Goal: Task Accomplishment & Management: Manage account settings

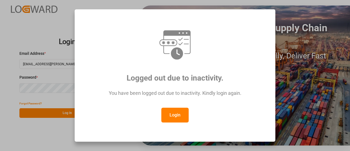
click at [176, 113] on button "Login" at bounding box center [174, 114] width 27 height 15
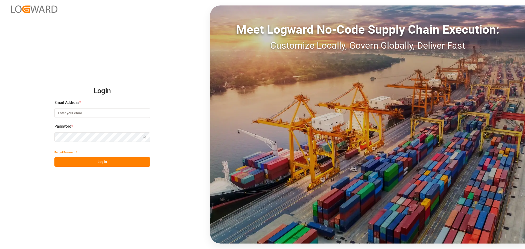
type input "[EMAIL_ADDRESS][PERSON_NAME][DOMAIN_NAME]"
click at [88, 150] on button "Log In" at bounding box center [102, 162] width 96 height 10
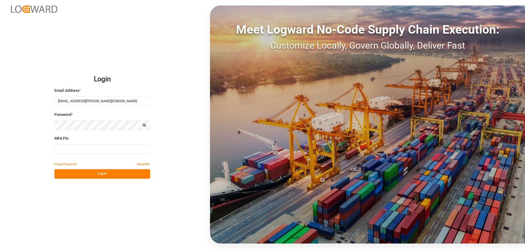
click at [102, 149] on input at bounding box center [102, 149] width 96 height 10
type input "123741"
click at [110, 150] on button "Log In" at bounding box center [102, 174] width 96 height 10
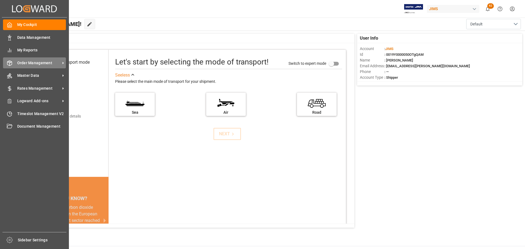
click at [29, 67] on div "Order Management Order Management" at bounding box center [34, 62] width 63 height 11
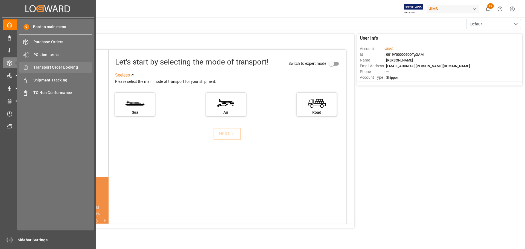
click at [60, 68] on span "Transport Order Booking" at bounding box center [62, 68] width 59 height 6
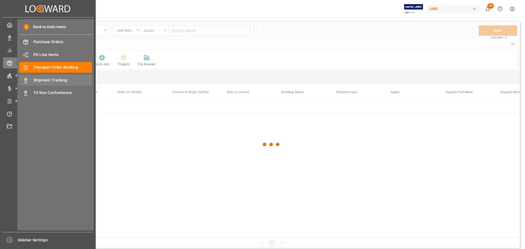
click at [48, 79] on span "Shipment Tracking" at bounding box center [62, 80] width 59 height 6
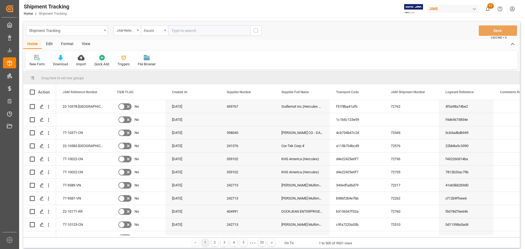
click at [183, 33] on input "text" at bounding box center [209, 30] width 82 height 10
paste input "72761"
click at [191, 36] on div "Shipment Tracking JAM Reference Number Equals 72761 Save Ctrl/CMD + S" at bounding box center [271, 31] width 496 height 18
click at [195, 32] on input "72761" at bounding box center [209, 30] width 82 height 10
drag, startPoint x: 203, startPoint y: 31, endPoint x: 154, endPoint y: 31, distance: 49.2
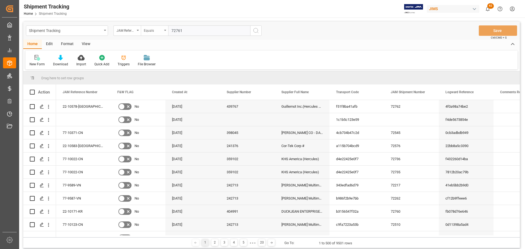
click at [154, 31] on div "JAM Reference Number Equals 72761" at bounding box center [187, 30] width 148 height 10
paste input "7-10022-CN"
type input "77-10022-CN"
click at [259, 31] on icon "search button" at bounding box center [256, 30] width 7 height 7
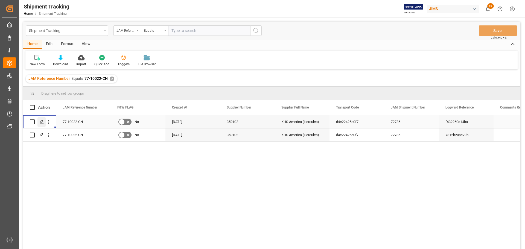
click at [44, 123] on icon "Press SPACE to select this row." at bounding box center [42, 122] width 4 height 4
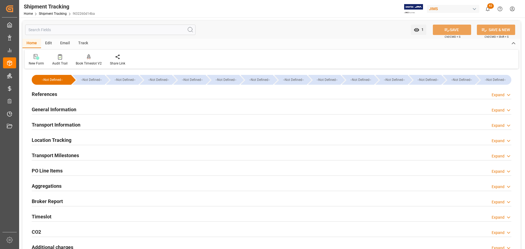
type input "[DATE]"
click at [73, 97] on div "References Expand" at bounding box center [271, 94] width 479 height 10
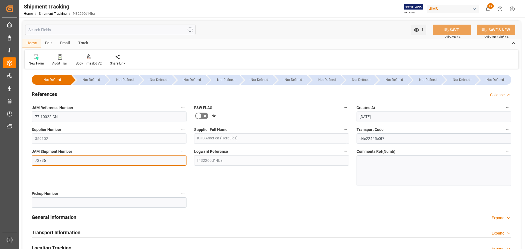
click at [73, 150] on input "72736" at bounding box center [109, 160] width 155 height 10
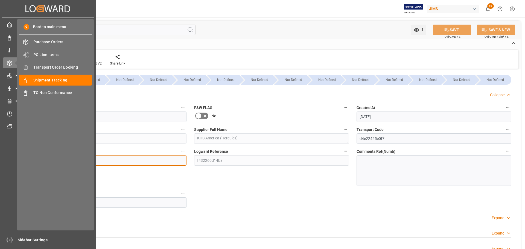
drag, startPoint x: 71, startPoint y: 161, endPoint x: 18, endPoint y: 161, distance: 52.5
click at [18, 150] on div "Created by potrace 1.15, written by Peter Selinger 2001-2017 Created by potrace…" at bounding box center [262, 124] width 525 height 249
paste input "61"
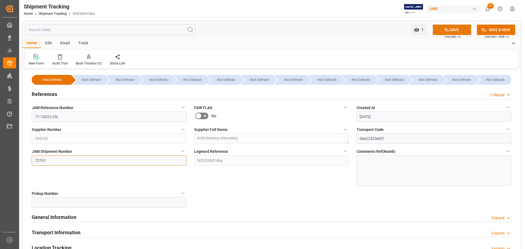
type input "72761"
click at [350, 30] on button "SAVE" at bounding box center [452, 30] width 38 height 10
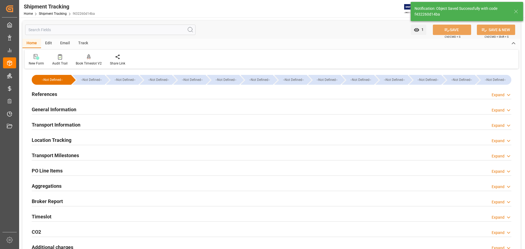
click at [69, 124] on h2 "Transport Information" at bounding box center [56, 124] width 49 height 7
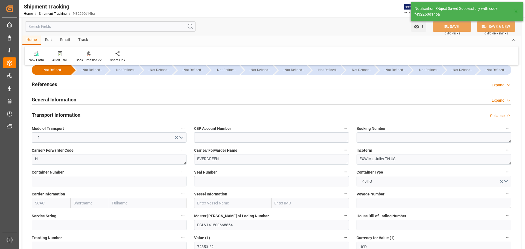
scroll to position [27, 0]
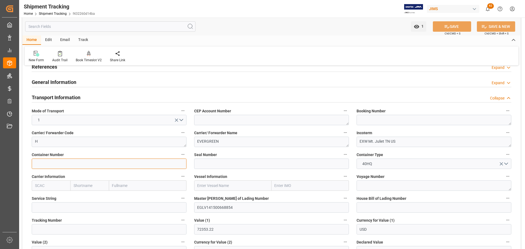
click at [66, 150] on input at bounding box center [109, 164] width 155 height 10
paste input "FSCU4960246"
type input "FSCU4960246"
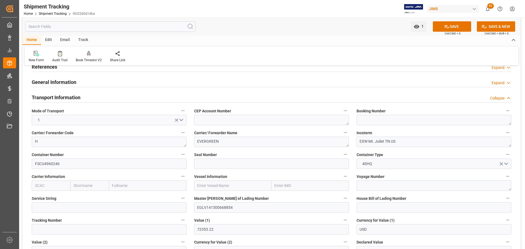
click at [250, 150] on div "Master Bill of Lading Number EGLV141500668854" at bounding box center [271, 204] width 162 height 22
click at [246, 150] on input "EGLV141500668854" at bounding box center [271, 207] width 155 height 10
drag, startPoint x: 253, startPoint y: 207, endPoint x: 207, endPoint y: 213, distance: 46.4
click at [207, 150] on div "Master Bill of Lading Number EGLV141500668854" at bounding box center [271, 204] width 162 height 22
click at [350, 120] on textarea at bounding box center [433, 120] width 155 height 10
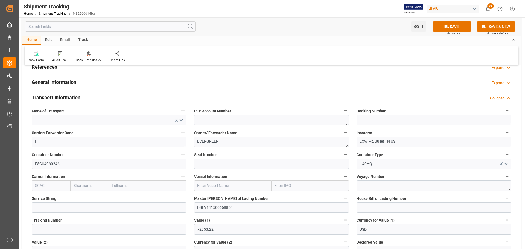
paste textarea "141500668854"
type textarea "141500668854"
click at [350, 28] on button "SAVE" at bounding box center [452, 26] width 38 height 10
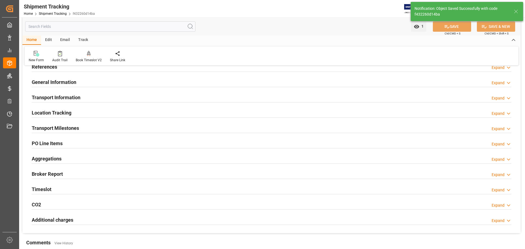
click at [89, 84] on div "General Information Expand" at bounding box center [271, 82] width 479 height 10
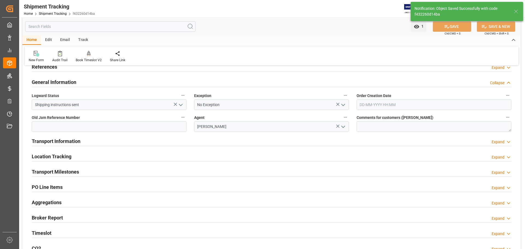
click at [81, 84] on div "General Information Collapse" at bounding box center [271, 82] width 479 height 10
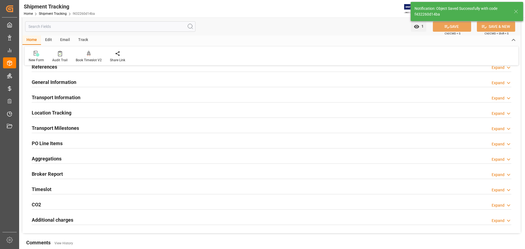
click at [76, 96] on h2 "Transport Information" at bounding box center [56, 97] width 49 height 7
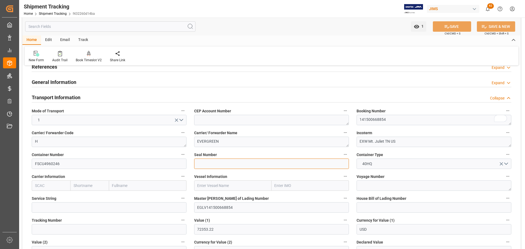
click at [210, 150] on input at bounding box center [271, 164] width 155 height 10
paste input "141500668854"
type input "141500668854"
drag, startPoint x: 236, startPoint y: 163, endPoint x: 159, endPoint y: 164, distance: 76.5
click at [159, 150] on div "--Not Defined-- --Not Defined-- --Not Defined-- --Not Defined-- --Not Defined--…" at bounding box center [271, 247] width 498 height 409
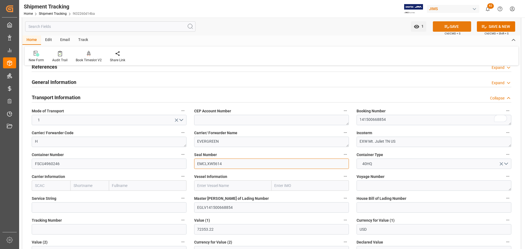
type input "EMCLXW5614"
click at [350, 24] on icon at bounding box center [447, 27] width 6 height 6
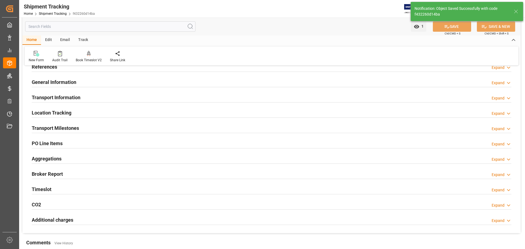
click at [131, 99] on div "Transport Information Expand" at bounding box center [271, 97] width 479 height 10
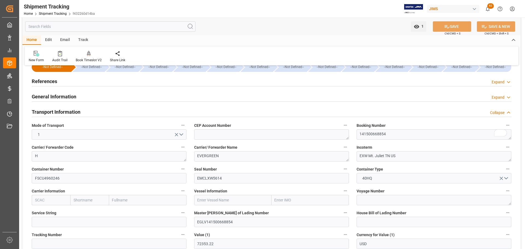
scroll to position [0, 0]
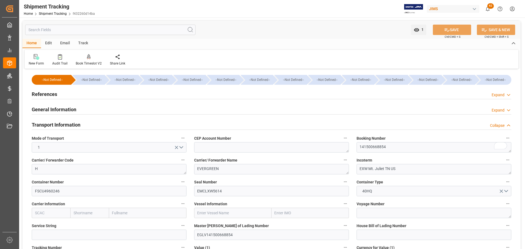
click at [96, 127] on div "Transport Information Collapse" at bounding box center [271, 124] width 479 height 10
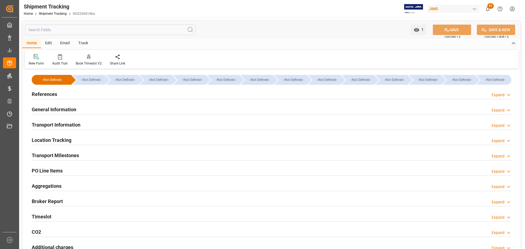
click at [91, 150] on div "Transport Milestones Expand" at bounding box center [271, 155] width 479 height 10
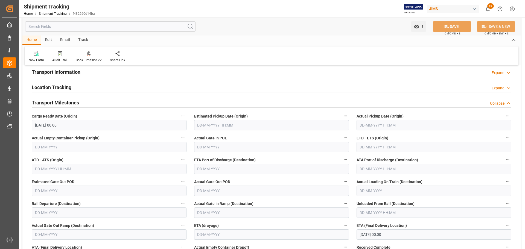
scroll to position [55, 0]
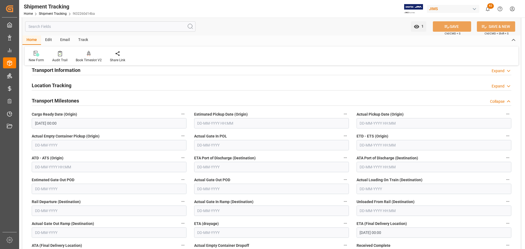
click at [350, 121] on input "text" at bounding box center [433, 123] width 155 height 10
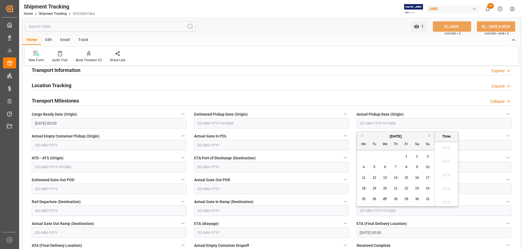
scroll to position [877, 0]
click at [78, 101] on h2 "Transport Milestones" at bounding box center [55, 100] width 47 height 7
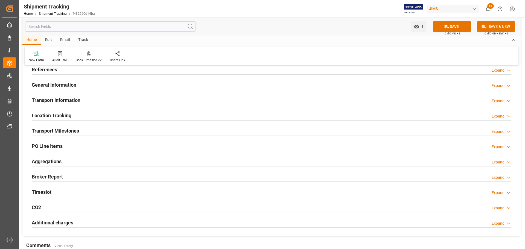
scroll to position [0, 0]
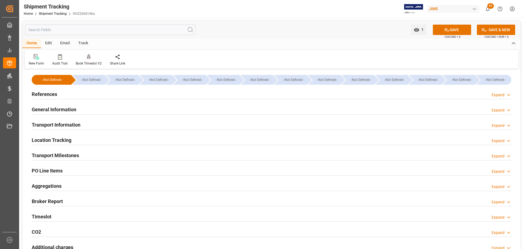
click at [109, 107] on div "General Information Expand" at bounding box center [271, 109] width 479 height 10
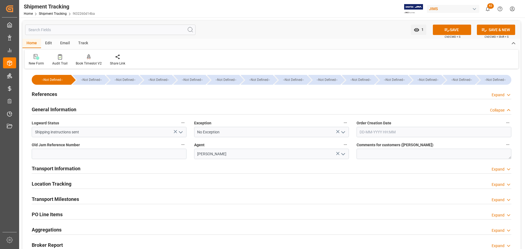
click at [109, 107] on div "General Information Collapse" at bounding box center [271, 109] width 479 height 10
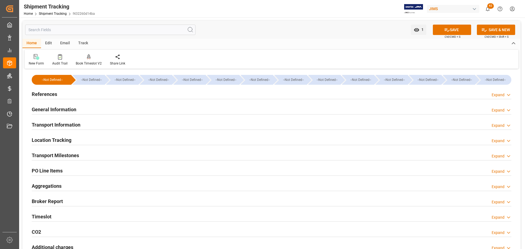
click at [106, 123] on div "Transport Information Expand" at bounding box center [271, 124] width 479 height 10
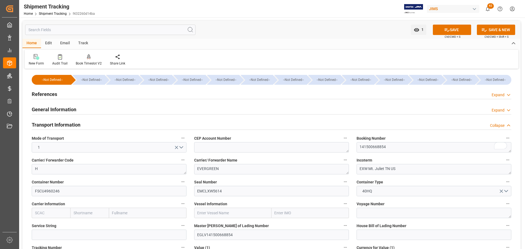
click at [76, 126] on h2 "Transport Information" at bounding box center [56, 124] width 49 height 7
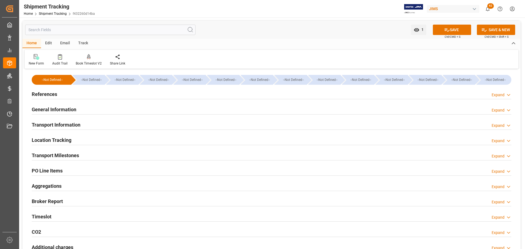
click at [71, 92] on div "References Expand" at bounding box center [271, 94] width 479 height 10
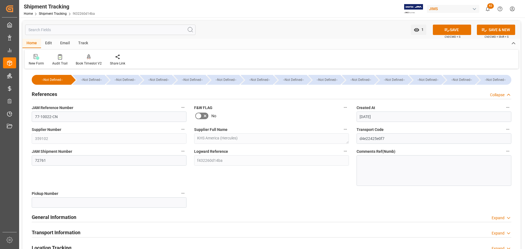
click at [71, 92] on div "References Collapse" at bounding box center [271, 94] width 479 height 10
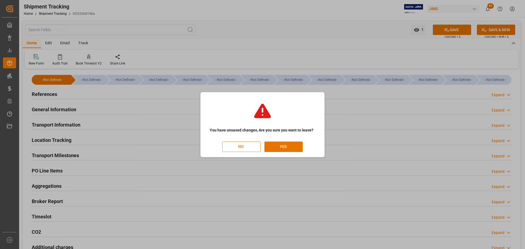
click at [243, 146] on button "NO" at bounding box center [241, 147] width 38 height 10
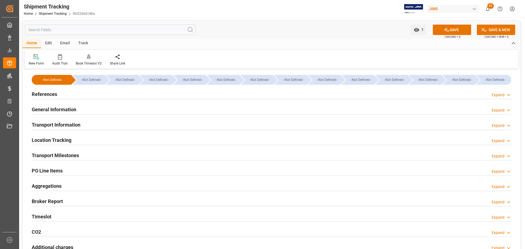
click at [66, 92] on div "References Expand" at bounding box center [271, 94] width 479 height 10
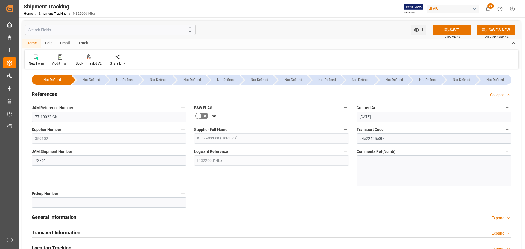
click at [66, 92] on div "References Collapse" at bounding box center [271, 94] width 479 height 10
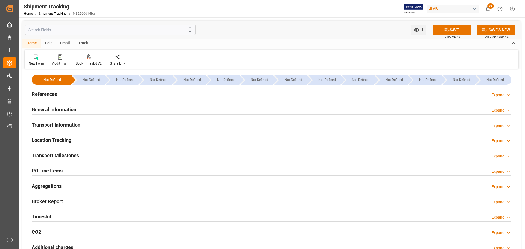
click at [66, 104] on div "General Information" at bounding box center [54, 109] width 45 height 10
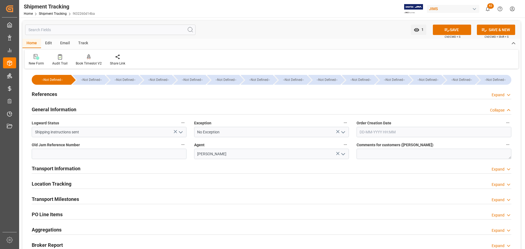
click at [66, 105] on div "General Information" at bounding box center [54, 109] width 45 height 10
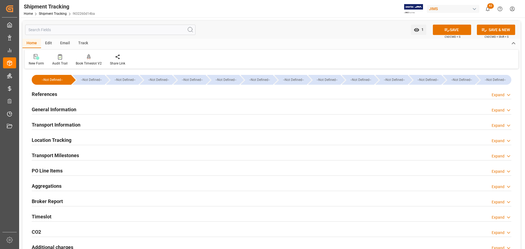
click at [66, 123] on h2 "Transport Information" at bounding box center [56, 124] width 49 height 7
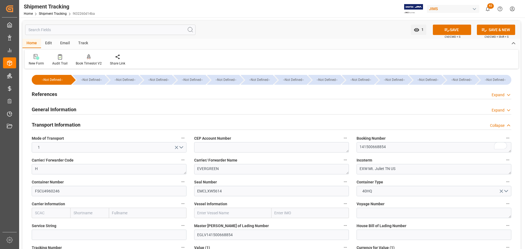
click at [66, 124] on h2 "Transport Information" at bounding box center [56, 124] width 49 height 7
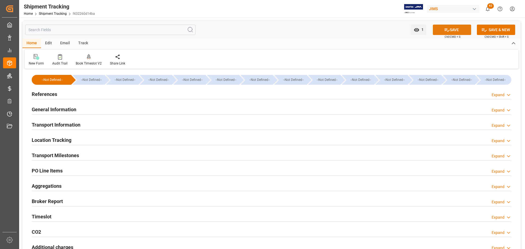
click at [350, 30] on button "SAVE" at bounding box center [452, 30] width 38 height 10
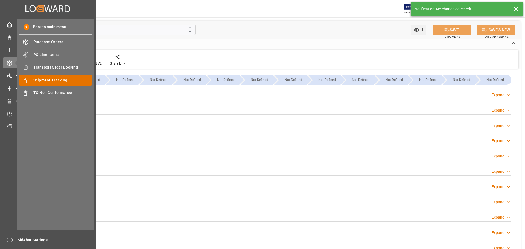
click at [58, 81] on span "Shipment Tracking" at bounding box center [62, 80] width 59 height 6
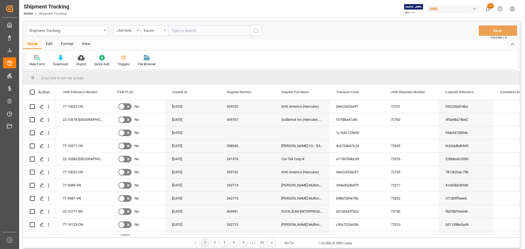
click at [190, 29] on input "text" at bounding box center [209, 30] width 82 height 10
paste input "77-10022-CN"
type input "77-10022-CN"
click at [260, 31] on button "search button" at bounding box center [255, 30] width 11 height 10
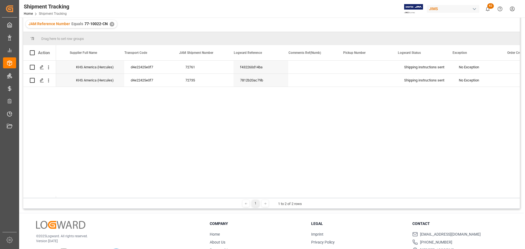
scroll to position [0, 218]
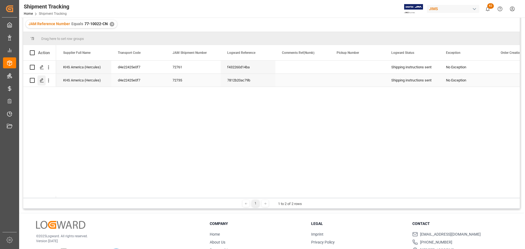
click at [40, 81] on icon "Press SPACE to select this row." at bounding box center [42, 80] width 4 height 4
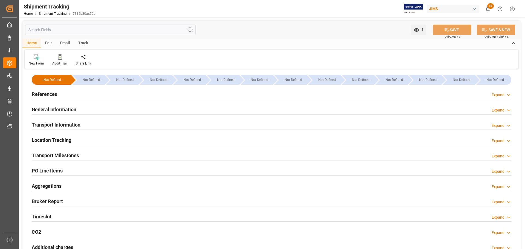
type input "30910.65"
click at [67, 98] on div "References Expand" at bounding box center [271, 94] width 479 height 10
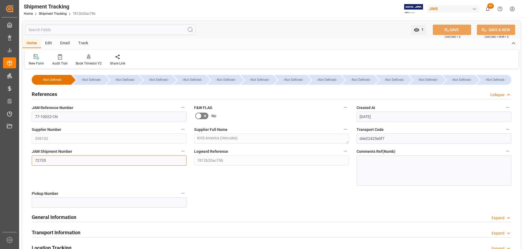
drag, startPoint x: 90, startPoint y: 160, endPoint x: -5, endPoint y: 160, distance: 95.1
click at [0, 150] on html "Created by potrace 1.15, written by Peter Selinger 2001-2017 Created by potrace…" at bounding box center [262, 124] width 525 height 249
paste input "63"
type input "72763"
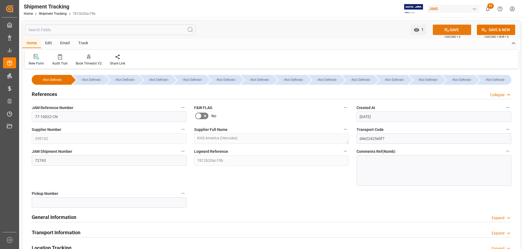
click at [350, 29] on button "SAVE" at bounding box center [452, 30] width 38 height 10
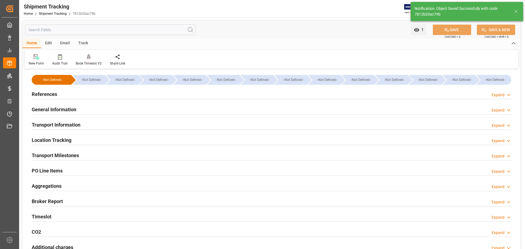
click at [76, 109] on h2 "General Information" at bounding box center [54, 109] width 45 height 7
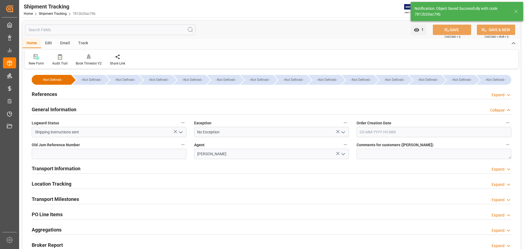
click at [76, 109] on h2 "General Information" at bounding box center [54, 109] width 45 height 7
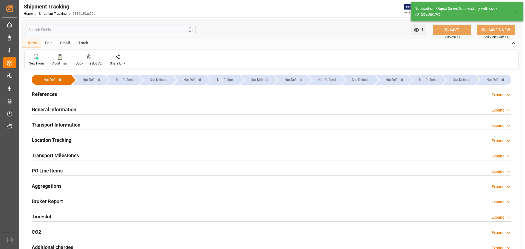
click at [76, 128] on h2 "Transport Information" at bounding box center [56, 124] width 49 height 7
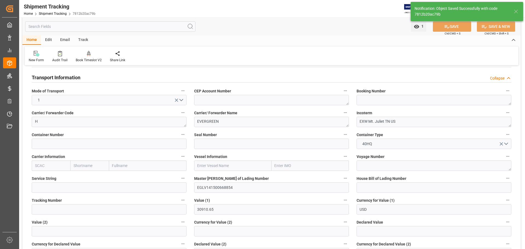
scroll to position [55, 0]
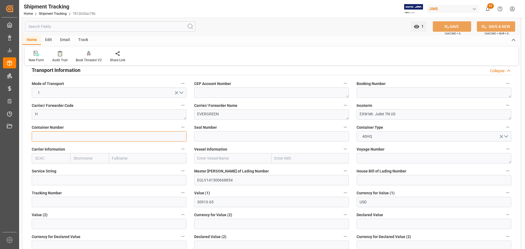
click at [63, 138] on input at bounding box center [109, 136] width 155 height 10
paste input "72763"
drag, startPoint x: 63, startPoint y: 138, endPoint x: 25, endPoint y: 138, distance: 38.0
click at [28, 138] on div "Container Number 72763" at bounding box center [109, 133] width 162 height 22
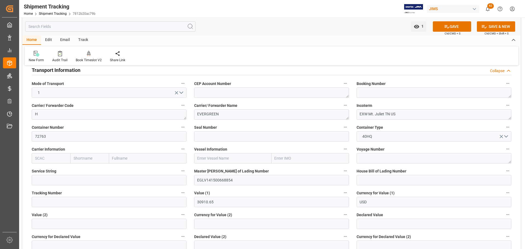
click at [24, 138] on div "--Not Defined-- --Not Defined-- --Not Defined-- --Not Defined-- --Not Defined--…" at bounding box center [271, 220] width 498 height 409
click at [51, 139] on input "72763" at bounding box center [109, 136] width 155 height 10
type input "7"
click at [65, 137] on input "FSCU4960246" at bounding box center [109, 136] width 155 height 10
type input "FSCU4963564"
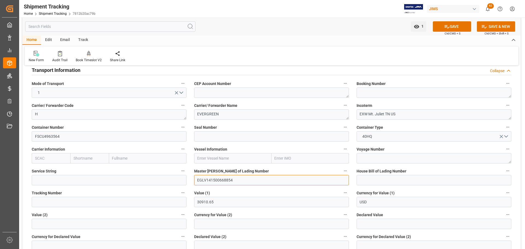
click at [247, 150] on input "EGLV141500668854" at bounding box center [271, 180] width 155 height 10
drag, startPoint x: 245, startPoint y: 180, endPoint x: 206, endPoint y: 184, distance: 39.0
click at [206, 150] on input "EGLV141500668854" at bounding box center [271, 180] width 155 height 10
type input "EGLV141500668854"
click at [238, 150] on input "EGLV141500668854" at bounding box center [271, 180] width 155 height 10
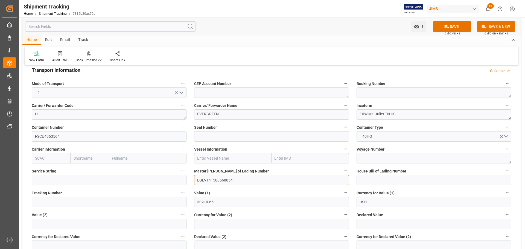
click at [244, 150] on input "EGLV141500668854" at bounding box center [271, 180] width 155 height 10
drag, startPoint x: 249, startPoint y: 181, endPoint x: 206, endPoint y: 186, distance: 42.6
click at [206, 150] on div "Master Bill of Lading Number EGLV141500668854" at bounding box center [271, 176] width 162 height 22
click at [350, 93] on textarea at bounding box center [433, 92] width 155 height 10
paste textarea "141500668854"
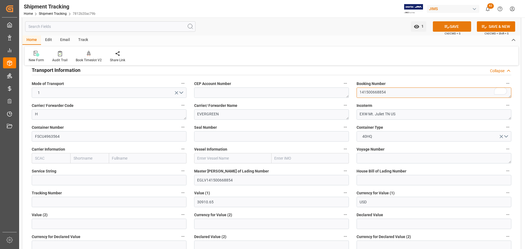
type textarea "141500668854"
click at [350, 26] on icon at bounding box center [447, 27] width 6 height 6
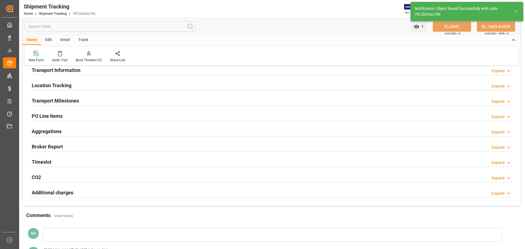
click at [77, 68] on h2 "Transport Information" at bounding box center [56, 69] width 49 height 7
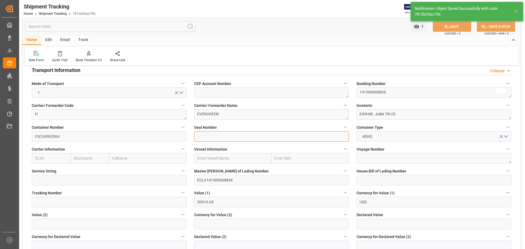
click at [221, 136] on input at bounding box center [271, 136] width 155 height 10
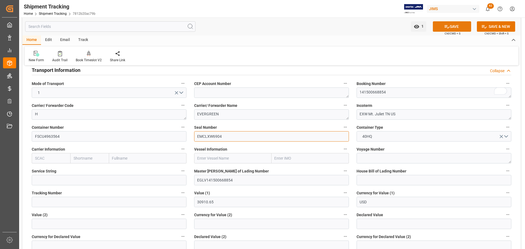
type input "EMCLXW6904"
click at [350, 27] on icon at bounding box center [446, 26] width 5 height 3
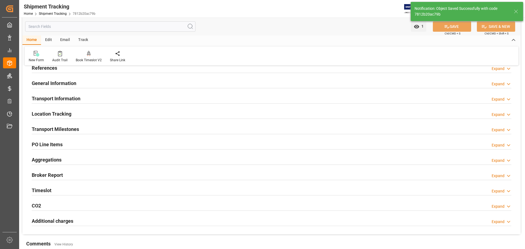
scroll to position [0, 0]
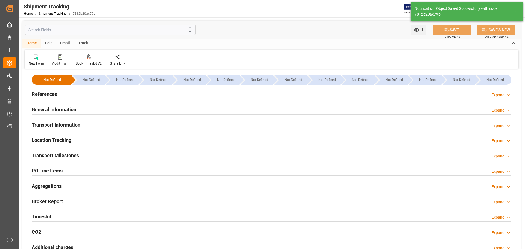
click at [83, 92] on div "References Expand" at bounding box center [271, 94] width 479 height 10
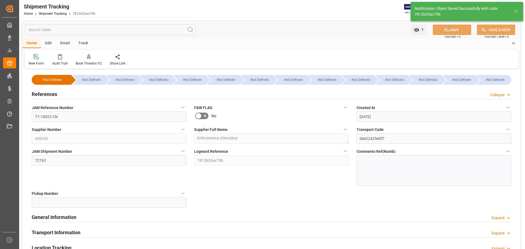
click at [77, 92] on div "References Collapse" at bounding box center [271, 94] width 479 height 10
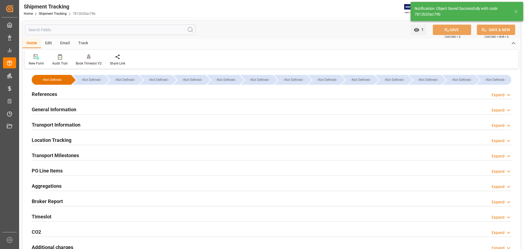
click at [72, 107] on h2 "General Information" at bounding box center [54, 109] width 45 height 7
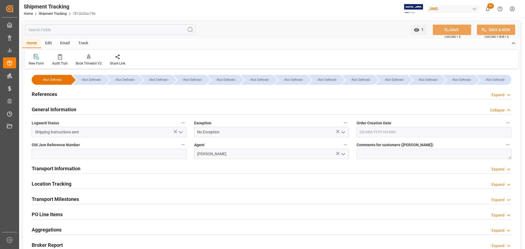
click at [72, 108] on h2 "General Information" at bounding box center [54, 109] width 45 height 7
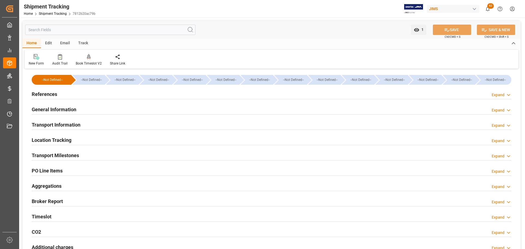
click at [70, 126] on h2 "Transport Information" at bounding box center [56, 124] width 49 height 7
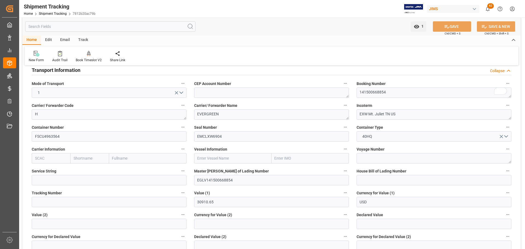
scroll to position [27, 0]
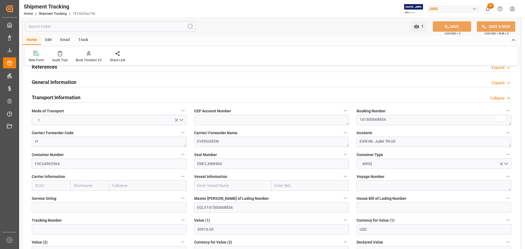
click at [82, 95] on div "Transport Information Collapse" at bounding box center [271, 97] width 479 height 10
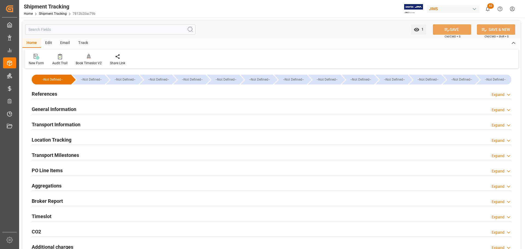
scroll to position [0, 0]
click at [56, 95] on h2 "References" at bounding box center [44, 93] width 25 height 7
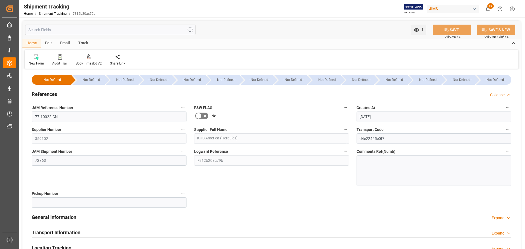
click at [57, 95] on h2 "References" at bounding box center [44, 93] width 25 height 7
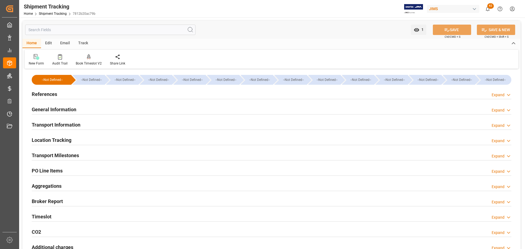
click at [57, 106] on h2 "General Information" at bounding box center [54, 109] width 45 height 7
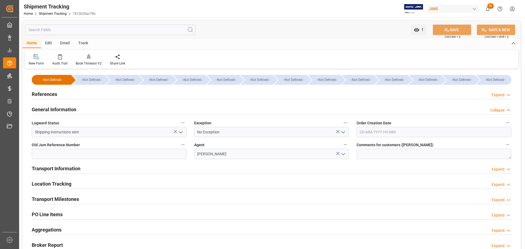
click at [60, 109] on h2 "General Information" at bounding box center [54, 109] width 45 height 7
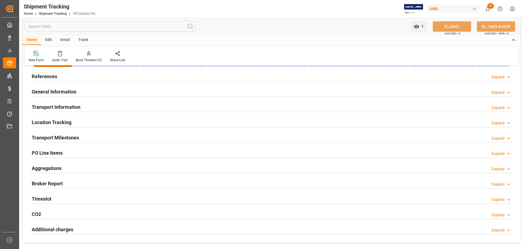
scroll to position [27, 0]
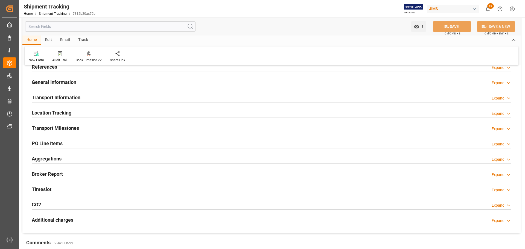
click at [59, 139] on div "PO Line Items" at bounding box center [47, 143] width 31 height 10
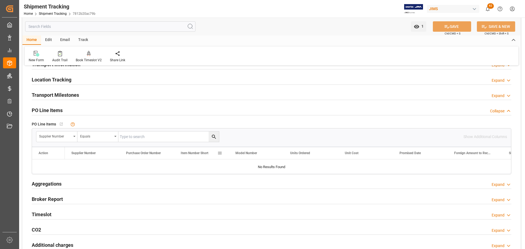
scroll to position [55, 0]
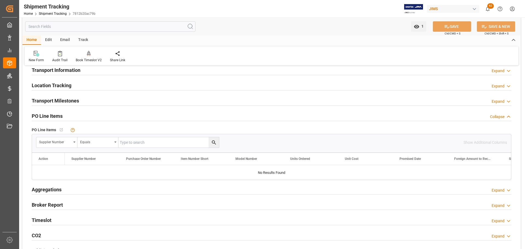
click at [58, 113] on h2 "PO Line Items" at bounding box center [47, 115] width 31 height 7
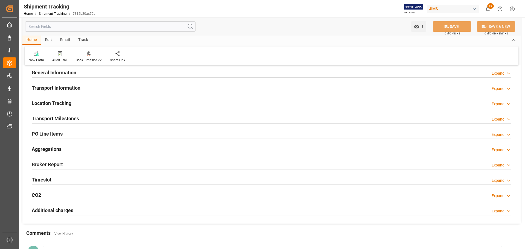
scroll to position [27, 0]
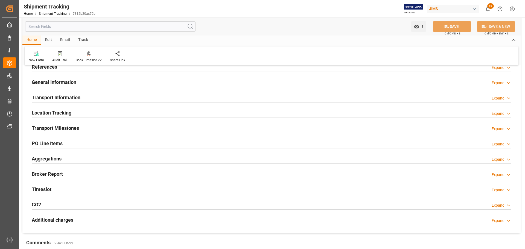
click at [95, 101] on div "Transport Information Expand" at bounding box center [271, 97] width 479 height 10
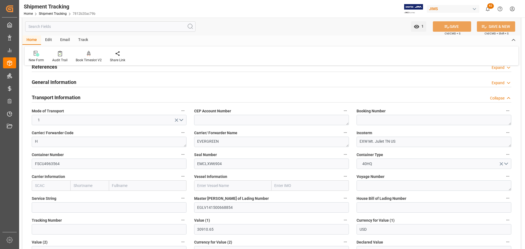
click at [95, 100] on div "Transport Information Collapse" at bounding box center [271, 97] width 479 height 10
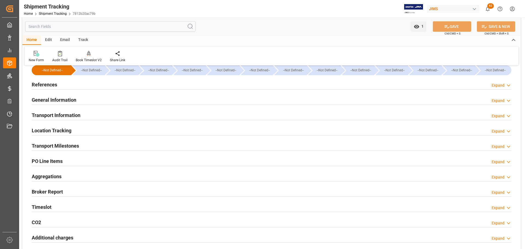
scroll to position [0, 0]
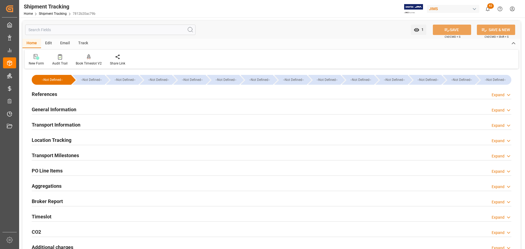
click at [96, 93] on div "References Expand" at bounding box center [271, 94] width 479 height 10
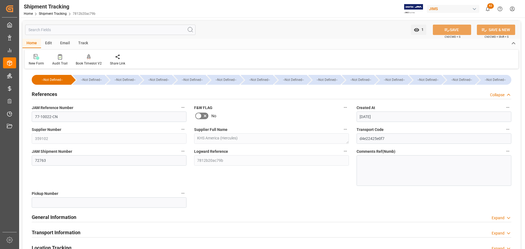
click at [96, 93] on div "References Collapse" at bounding box center [271, 94] width 479 height 10
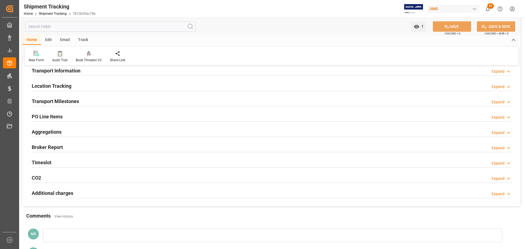
scroll to position [55, 0]
click at [89, 112] on div "PO Line Items Expand" at bounding box center [271, 115] width 479 height 10
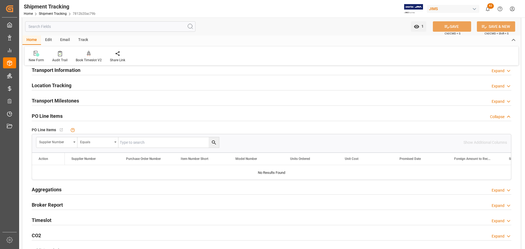
click at [89, 112] on div "PO Line Items Collapse" at bounding box center [271, 115] width 479 height 10
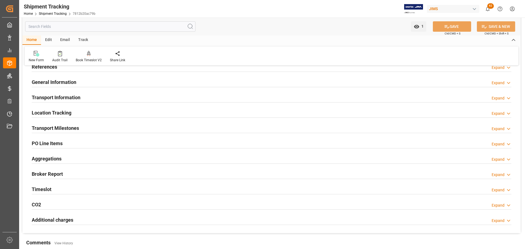
scroll to position [0, 0]
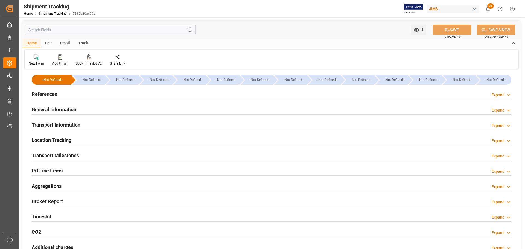
click at [93, 93] on div "References Expand" at bounding box center [271, 94] width 479 height 10
type input "30910.65"
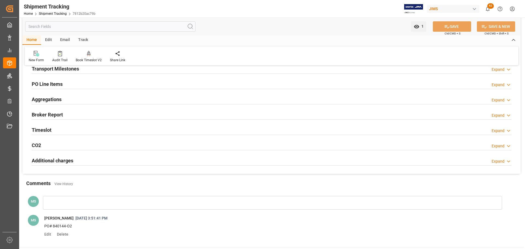
scroll to position [82, 0]
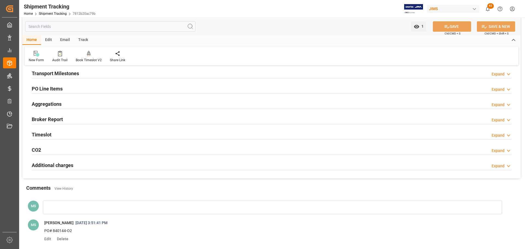
click at [83, 86] on div "PO Line Items Expand" at bounding box center [271, 88] width 479 height 10
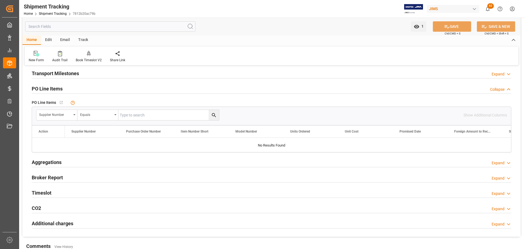
click at [83, 86] on div "PO Line Items Collapse" at bounding box center [271, 88] width 479 height 10
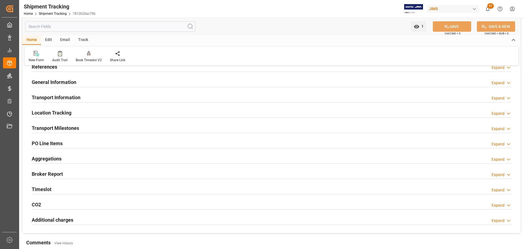
scroll to position [1, 0]
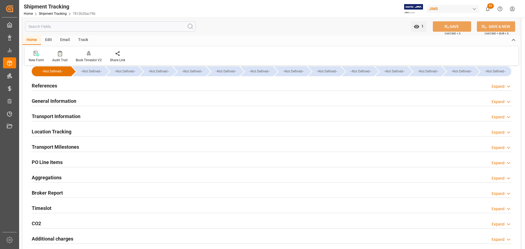
click at [83, 112] on div "--Not Defined-- --Not Defined-- --Not Defined-- --Not Defined-- --Not Defined--…" at bounding box center [271, 157] width 498 height 190
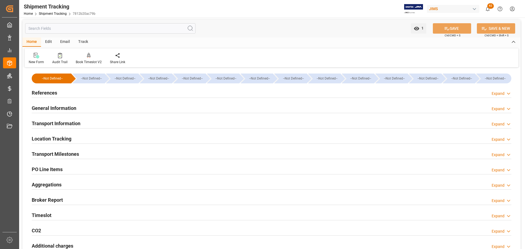
scroll to position [0, 0]
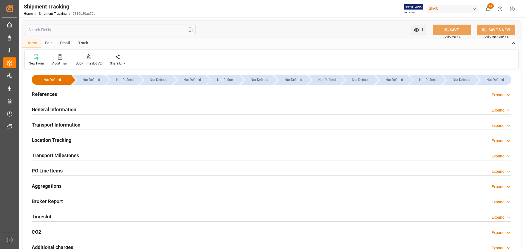
click at [82, 122] on div "Transport Information Expand" at bounding box center [271, 124] width 479 height 10
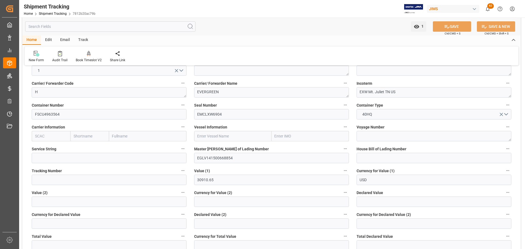
scroll to position [82, 0]
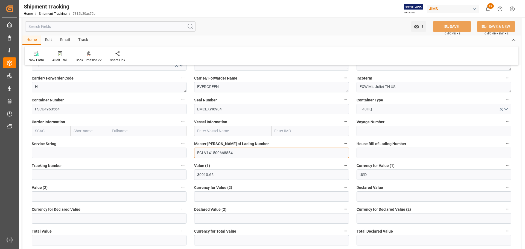
drag, startPoint x: 251, startPoint y: 156, endPoint x: 207, endPoint y: 159, distance: 44.4
click at [207, 159] on div "Master Bill of Lading Number EGLV141500668854" at bounding box center [271, 149] width 162 height 22
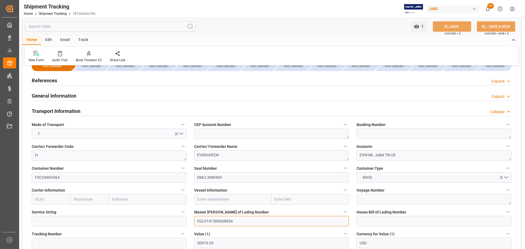
scroll to position [0, 0]
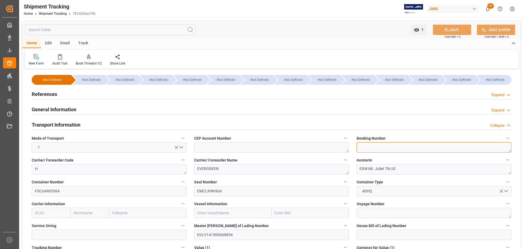
click at [379, 150] on textarea at bounding box center [433, 147] width 155 height 10
paste textarea "141500668854"
type textarea "141500668854"
click at [455, 33] on button "SAVE" at bounding box center [452, 30] width 38 height 10
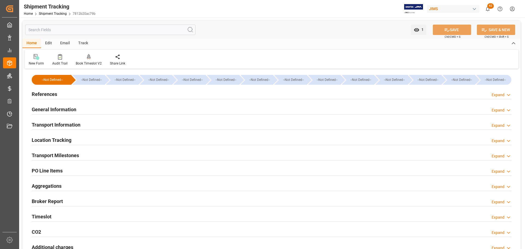
click at [76, 99] on div at bounding box center [271, 99] width 479 height 0
click at [77, 96] on div "References Expand" at bounding box center [271, 94] width 479 height 10
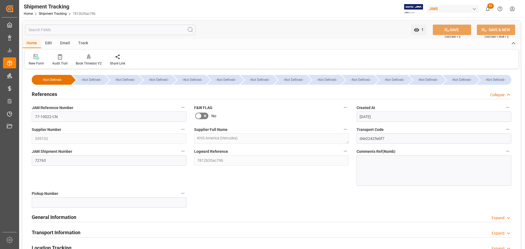
click at [77, 96] on div "References Collapse" at bounding box center [271, 94] width 479 height 10
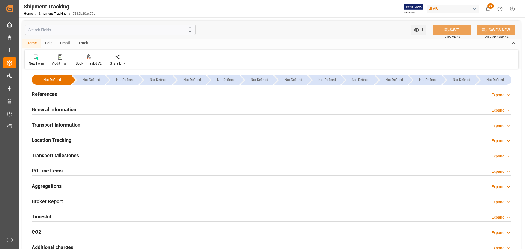
click at [71, 169] on div "PO Line Items Expand" at bounding box center [271, 170] width 479 height 10
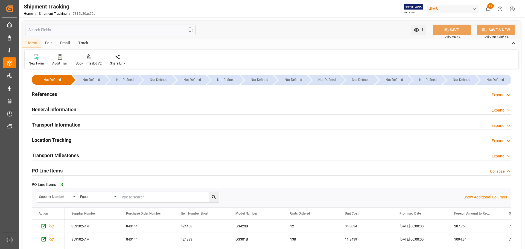
click at [60, 93] on div "References Expand" at bounding box center [271, 94] width 479 height 10
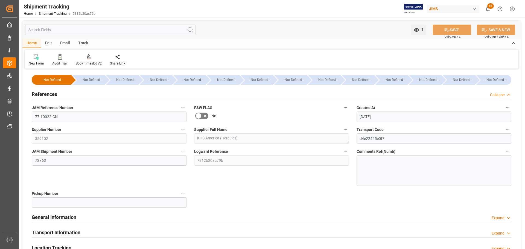
click at [60, 93] on div "References Collapse" at bounding box center [271, 94] width 479 height 10
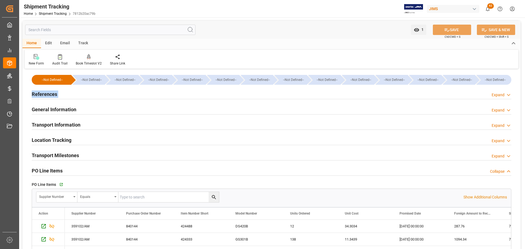
click at [60, 93] on div "References Expand" at bounding box center [271, 94] width 479 height 10
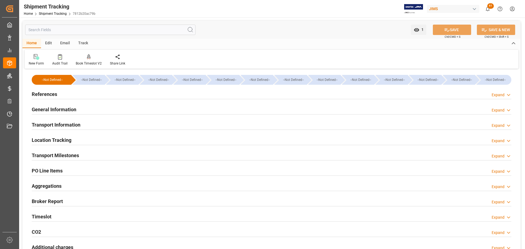
click at [54, 93] on h2 "References" at bounding box center [44, 93] width 25 height 7
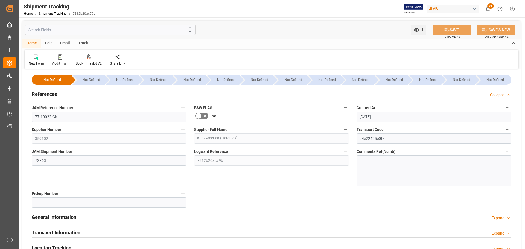
click at [54, 93] on h2 "References" at bounding box center [44, 93] width 25 height 7
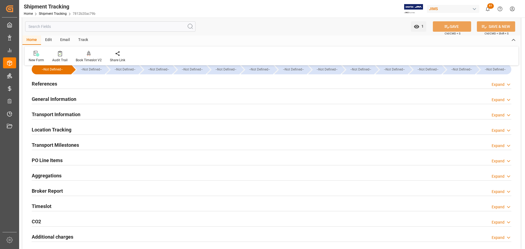
scroll to position [27, 0]
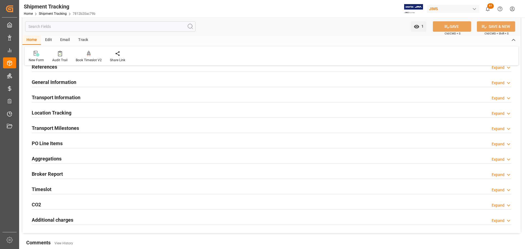
click at [57, 84] on h2 "General Information" at bounding box center [54, 81] width 45 height 7
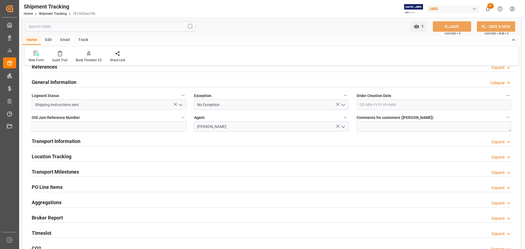
click at [60, 83] on h2 "General Information" at bounding box center [54, 81] width 45 height 7
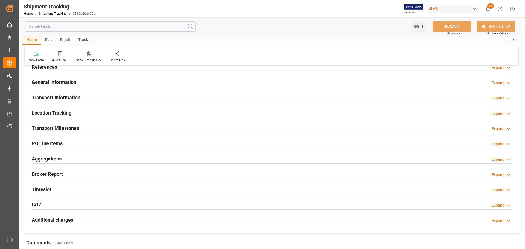
click at [66, 125] on h2 "Transport Milestones" at bounding box center [55, 127] width 47 height 7
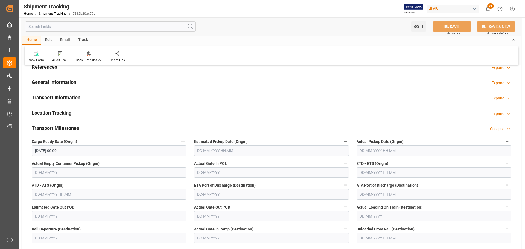
click at [66, 125] on h2 "Transport Milestones" at bounding box center [55, 127] width 47 height 7
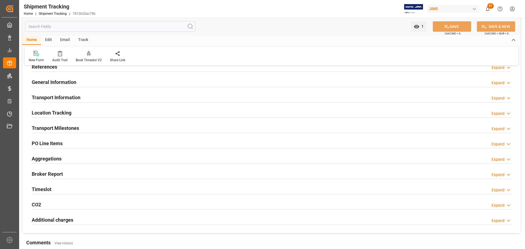
click at [76, 91] on div "Transport Information Expand" at bounding box center [271, 97] width 487 height 15
click at [75, 95] on h2 "Transport Information" at bounding box center [56, 97] width 49 height 7
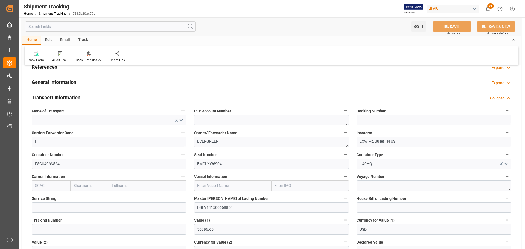
click at [80, 96] on h2 "Transport Information" at bounding box center [56, 97] width 49 height 7
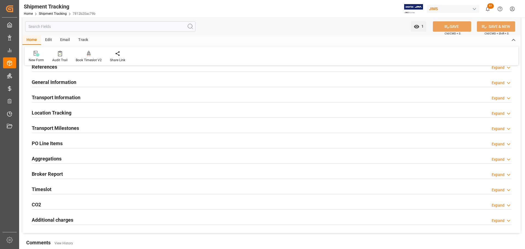
click at [61, 143] on h2 "PO Line Items" at bounding box center [47, 143] width 31 height 7
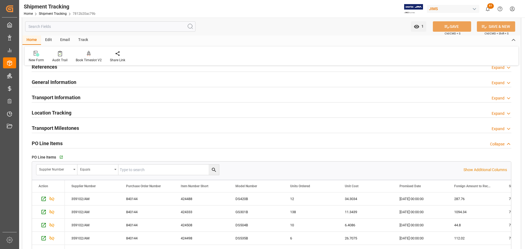
click at [56, 141] on h2 "PO Line Items" at bounding box center [47, 143] width 31 height 7
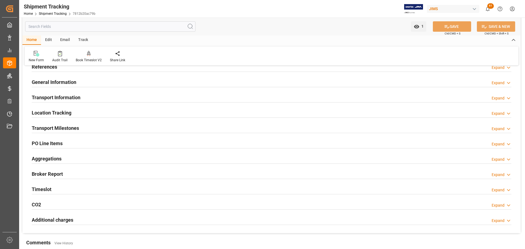
click at [59, 124] on div "Transport Milestones" at bounding box center [55, 127] width 47 height 10
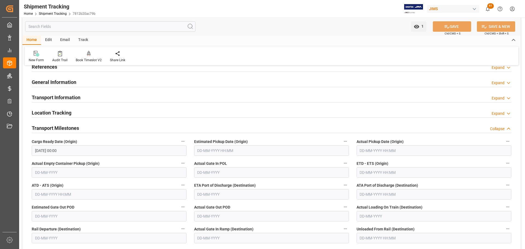
click at [61, 126] on h2 "Transport Milestones" at bounding box center [55, 127] width 47 height 7
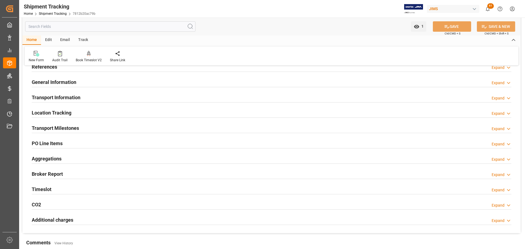
click at [67, 98] on h2 "Transport Information" at bounding box center [56, 97] width 49 height 7
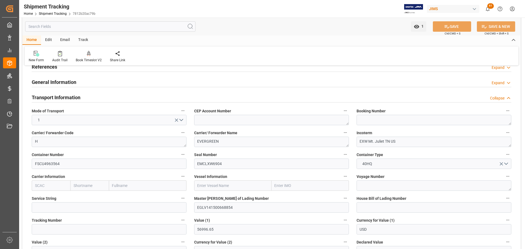
click at [87, 100] on div "Transport Information Collapse" at bounding box center [271, 97] width 479 height 10
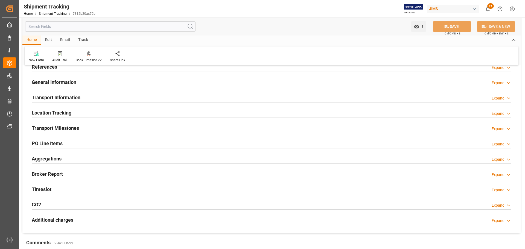
click at [76, 142] on div "PO Line Items Expand" at bounding box center [271, 143] width 479 height 10
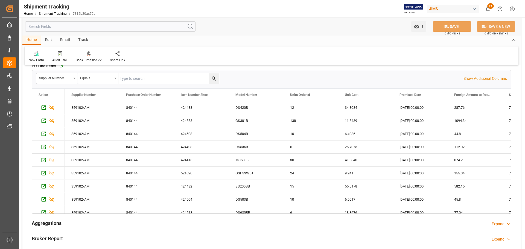
scroll to position [109, 0]
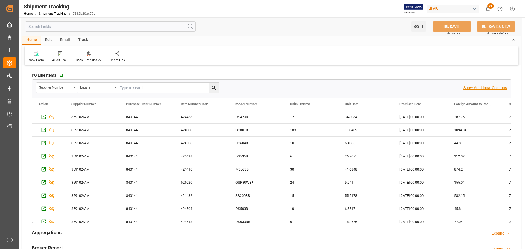
click at [497, 87] on p "Show Additional Columns" at bounding box center [484, 88] width 43 height 6
click at [482, 89] on p "Hide Additional Columns" at bounding box center [486, 88] width 42 height 6
click at [69, 84] on div "Supplier Number" at bounding box center [55, 87] width 32 height 6
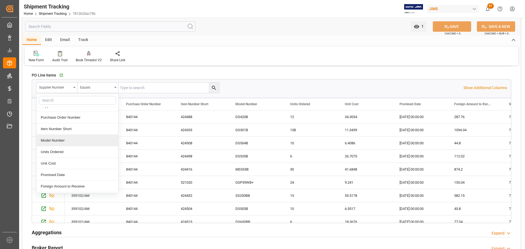
scroll to position [0, 0]
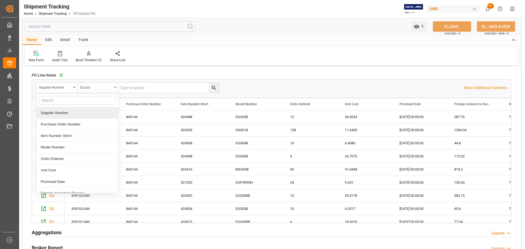
click at [111, 89] on div "Equals" at bounding box center [96, 87] width 32 height 6
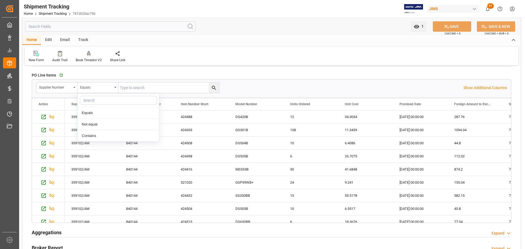
click at [262, 83] on div "Supplier Number Equals Equals Not equal Contains" at bounding box center [249, 87] width 427 height 11
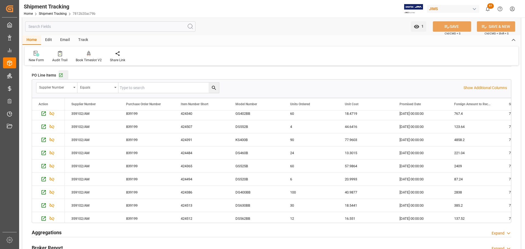
click at [60, 78] on button "Go to Purchase Order Line Item Grid" at bounding box center [63, 75] width 10 height 10
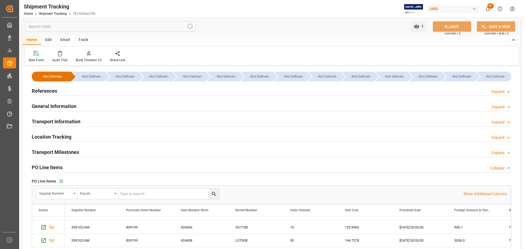
scroll to position [0, 0]
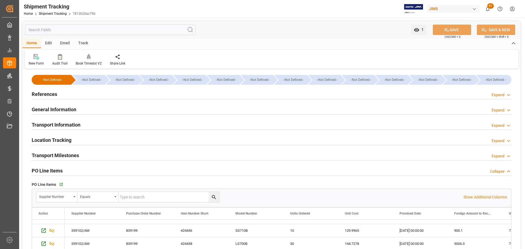
click at [68, 107] on h2 "General Information" at bounding box center [54, 109] width 45 height 7
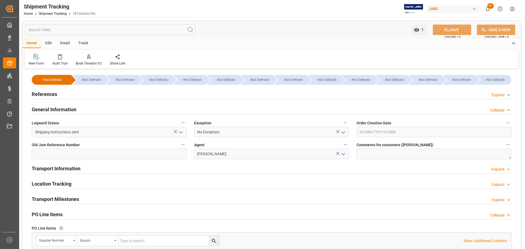
click at [67, 107] on h2 "General Information" at bounding box center [54, 109] width 45 height 7
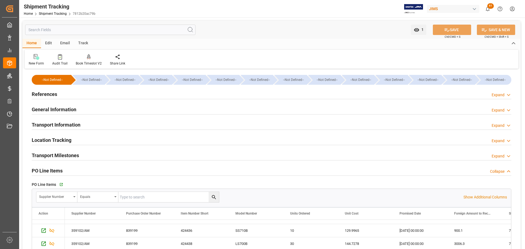
click at [67, 121] on h2 "Transport Information" at bounding box center [56, 124] width 49 height 7
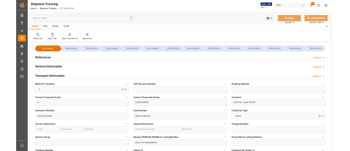
scroll to position [27, 0]
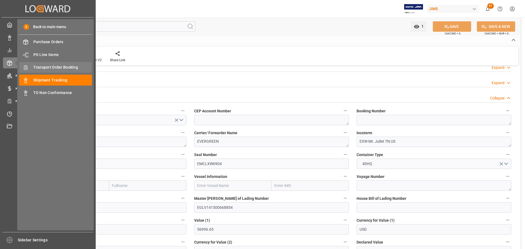
click at [58, 63] on div "Transport Order Booking Transport Order Booking" at bounding box center [55, 67] width 73 height 11
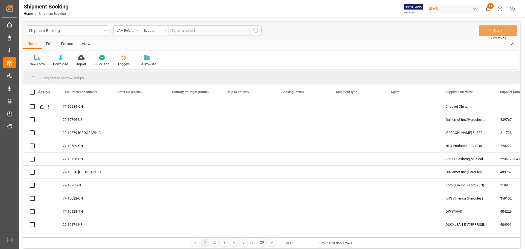
click at [35, 61] on div "Created by potrace 1.15, written by Peter Selinger 2001-2017 Created by potrace…" at bounding box center [262, 124] width 525 height 249
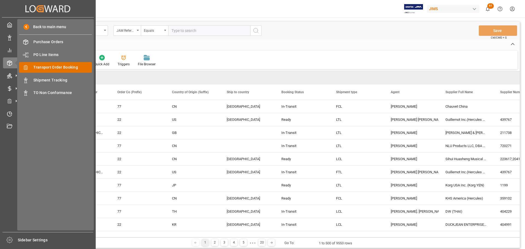
click at [52, 69] on span "Transport Order Booking" at bounding box center [62, 68] width 59 height 6
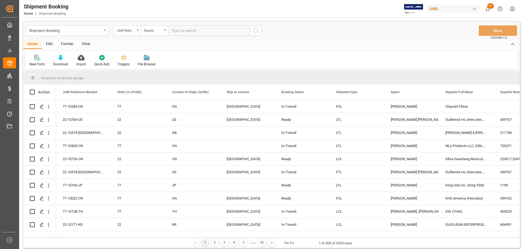
click at [38, 59] on icon at bounding box center [38, 58] width 3 height 3
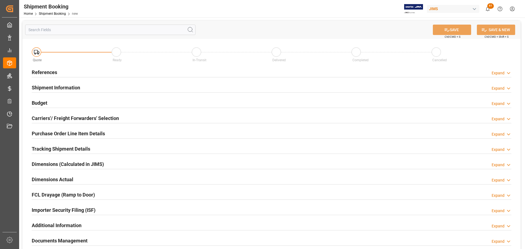
click at [71, 70] on div "References Expand" at bounding box center [271, 72] width 479 height 10
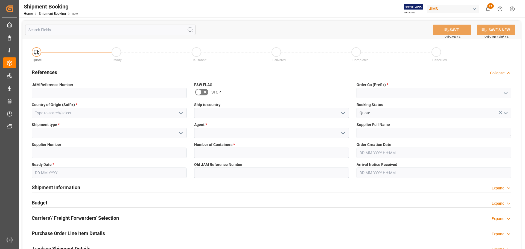
click at [71, 70] on div "References Collapse" at bounding box center [271, 72] width 479 height 10
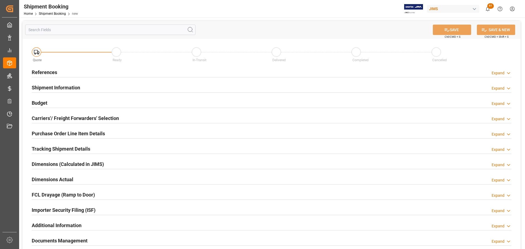
click at [71, 70] on div "References Expand" at bounding box center [271, 72] width 479 height 10
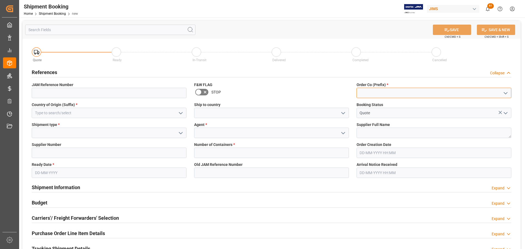
click at [420, 96] on input at bounding box center [433, 93] width 155 height 10
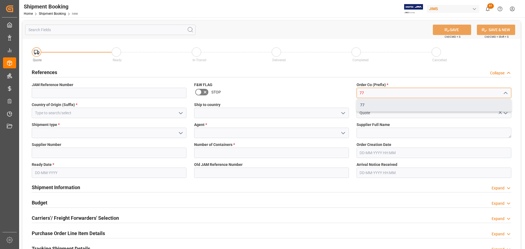
click at [408, 107] on div "77" at bounding box center [434, 105] width 154 height 12
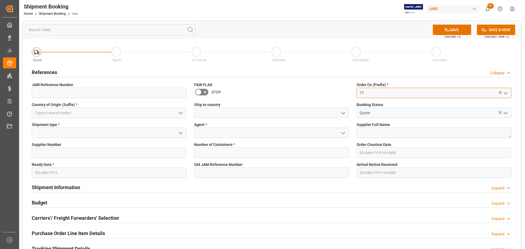
type input "77"
click at [89, 135] on input at bounding box center [109, 133] width 155 height 10
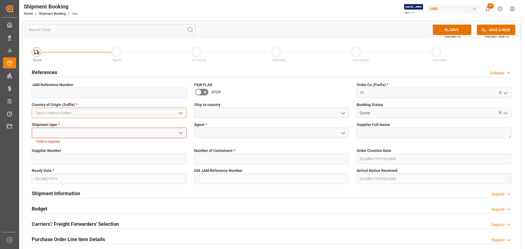
click at [91, 112] on input at bounding box center [109, 113] width 155 height 10
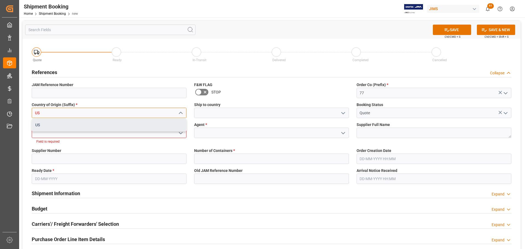
click at [80, 120] on div "US" at bounding box center [109, 125] width 154 height 12
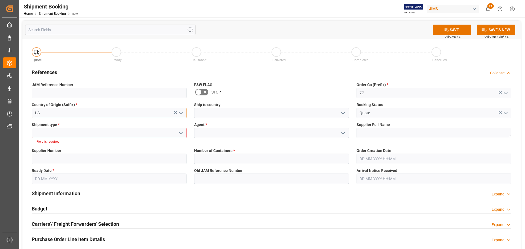
type input "US"
click at [257, 112] on input at bounding box center [271, 113] width 155 height 10
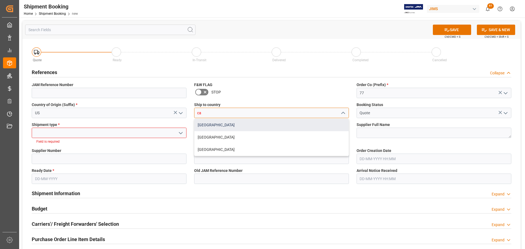
click at [206, 123] on div "Canada" at bounding box center [271, 125] width 154 height 12
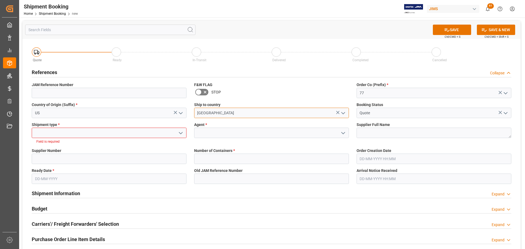
type input "Canada"
click at [73, 129] on input at bounding box center [109, 133] width 155 height 10
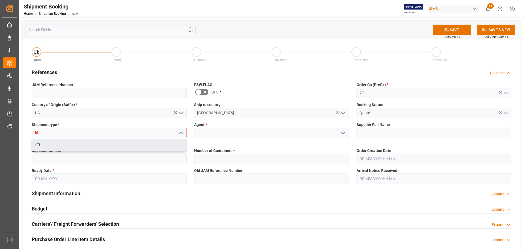
click at [52, 145] on div "LTL" at bounding box center [109, 145] width 154 height 12
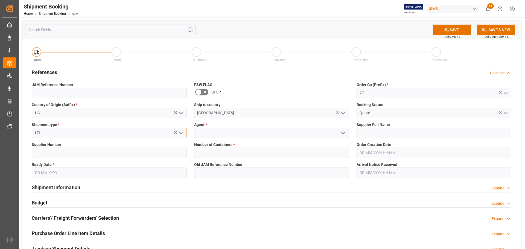
type input "LTL"
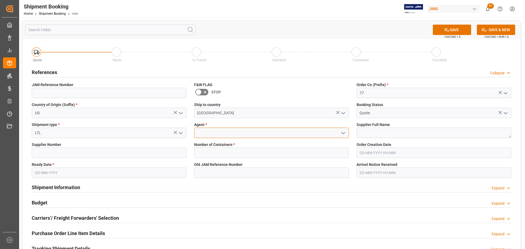
click at [237, 133] on input at bounding box center [271, 133] width 155 height 10
click at [234, 145] on div "[PERSON_NAME]" at bounding box center [271, 145] width 154 height 12
type input "[PERSON_NAME]"
click at [67, 171] on input "text" at bounding box center [109, 173] width 155 height 10
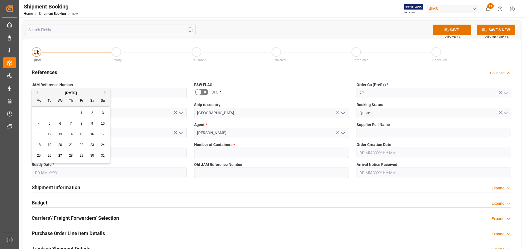
click at [59, 154] on span "27" at bounding box center [60, 156] width 4 height 4
type input "27-08-2025"
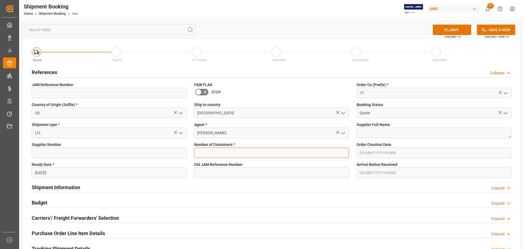
click at [227, 151] on input "text" at bounding box center [271, 153] width 155 height 10
type input "0"
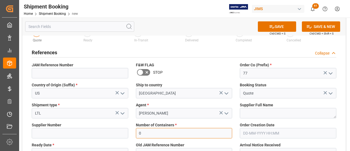
scroll to position [27, 0]
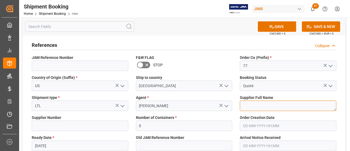
click at [272, 103] on textarea at bounding box center [288, 105] width 96 height 10
type textarea "Dunlop"
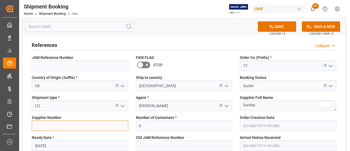
click at [42, 130] on input at bounding box center [80, 125] width 96 height 10
paste input "1130"
type input "1130"
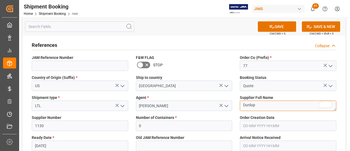
click at [273, 106] on textarea "Dunlop" at bounding box center [288, 105] width 96 height 10
paste textarea "Dunlop Manufacturing Inc."
drag, startPoint x: 305, startPoint y: 107, endPoint x: 218, endPoint y: 107, distance: 86.9
paste textarea "To enrich screen reader interactions, please activate Accessibility in Grammarl…"
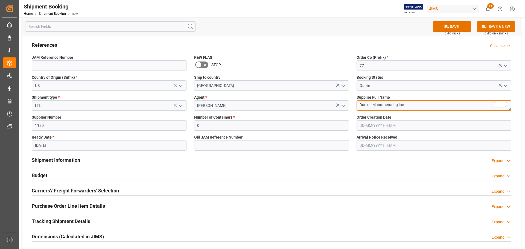
scroll to position [0, 0]
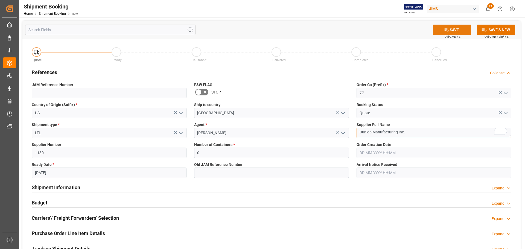
type textarea "Dunlop Manufacturing Inc."
click at [460, 31] on button "SAVE" at bounding box center [452, 30] width 38 height 10
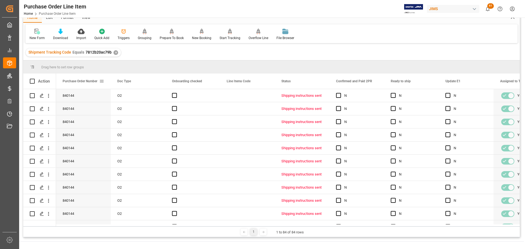
click at [101, 80] on span at bounding box center [101, 81] width 5 height 5
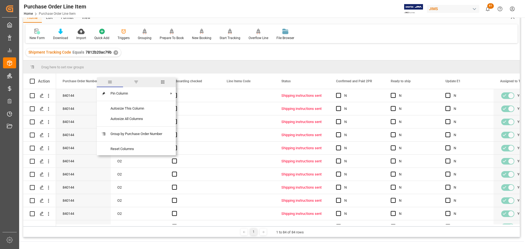
click at [134, 81] on span "filter" at bounding box center [136, 82] width 26 height 10
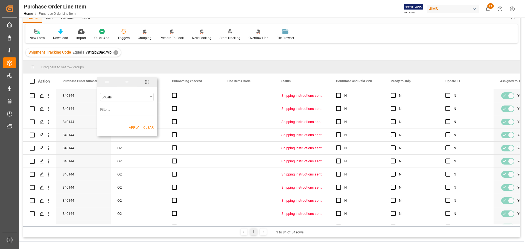
click at [150, 80] on span "columns" at bounding box center [147, 82] width 20 height 10
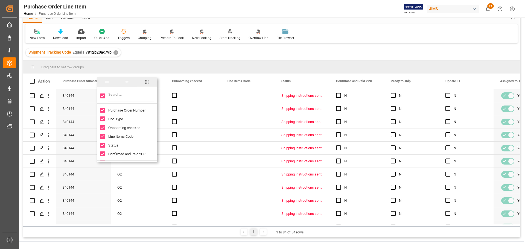
click at [101, 96] on input "Toggle Select All Columns" at bounding box center [102, 95] width 5 height 5
checkbox input "false"
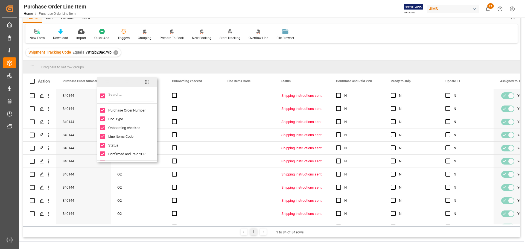
checkbox input "false"
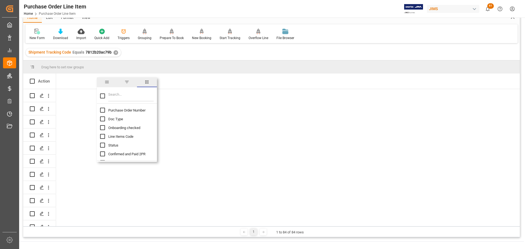
click at [102, 111] on input "Purchase Order Number column toggle visibility (hidden)" at bounding box center [102, 110] width 5 height 5
checkbox input "true"
checkbox input "false"
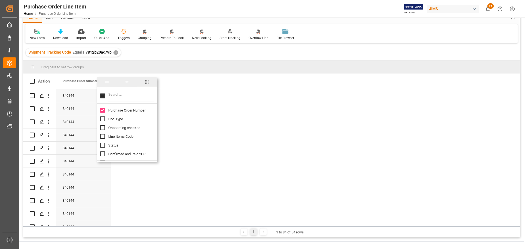
click at [122, 96] on input "Filter Columns Input" at bounding box center [130, 95] width 45 height 11
type input "C"
checkbox input "false"
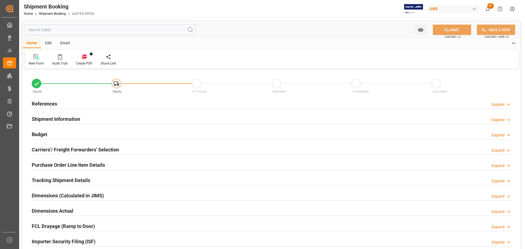
type input "0"
type input "27-08-2025"
click at [62, 106] on div "References Expand" at bounding box center [271, 103] width 479 height 10
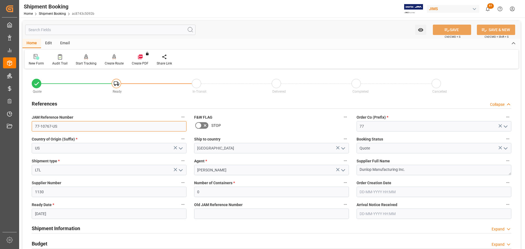
drag, startPoint x: 73, startPoint y: 127, endPoint x: 25, endPoint y: 129, distance: 47.9
click at [25, 129] on div "Quote Ready In-Transit Delivered Completed Cancelled References Collapse JAM Re…" at bounding box center [271, 240] width 498 height 340
click at [78, 102] on div "References Collapse" at bounding box center [271, 103] width 479 height 10
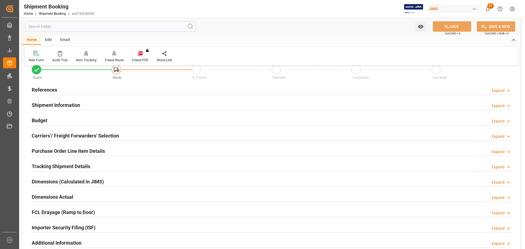
scroll to position [27, 0]
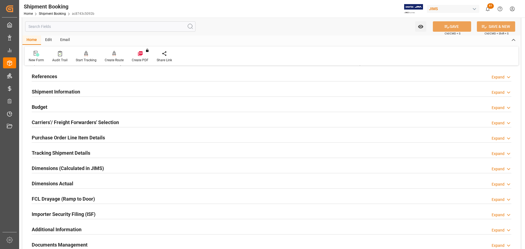
click at [72, 150] on h2 "Tracking Shipment Details" at bounding box center [61, 152] width 58 height 7
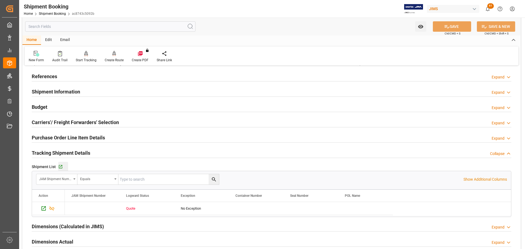
click at [61, 169] on button "Go to Shipment Tracking Grid" at bounding box center [63, 167] width 10 height 10
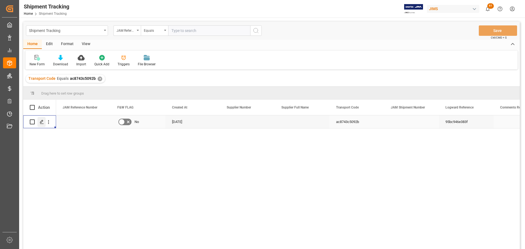
click at [40, 126] on div "Press SPACE to select this row." at bounding box center [41, 122] width 8 height 10
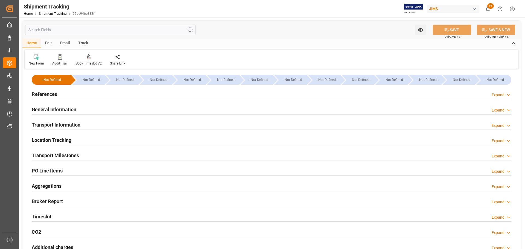
click at [165, 95] on div "References Expand" at bounding box center [271, 94] width 479 height 10
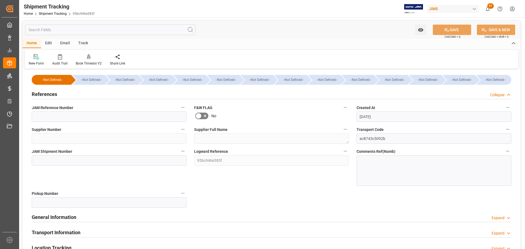
click at [165, 95] on div "References Collapse" at bounding box center [271, 94] width 479 height 10
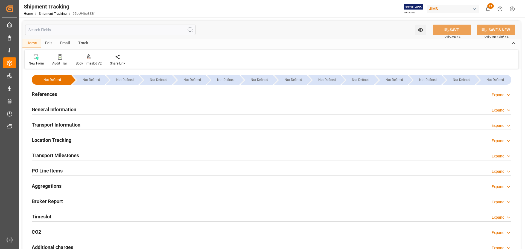
click at [164, 107] on div "General Information Expand" at bounding box center [271, 109] width 479 height 10
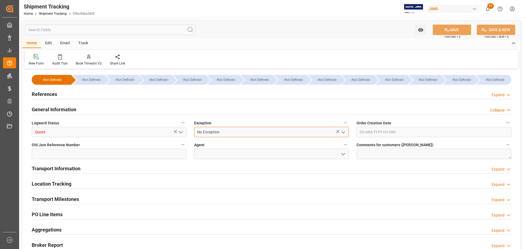
click at [211, 132] on input "No Exception" at bounding box center [271, 132] width 155 height 10
click at [343, 132] on icon "open menu" at bounding box center [343, 132] width 7 height 7
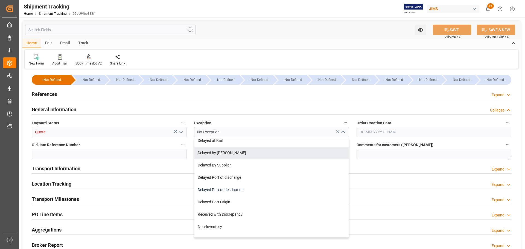
scroll to position [55, 0]
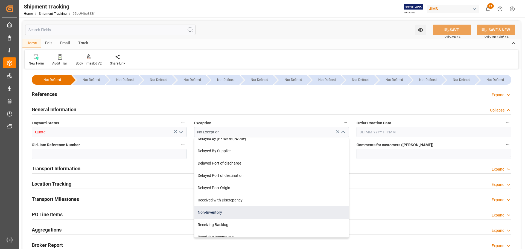
click at [248, 208] on div "Non-Inventory" at bounding box center [271, 212] width 154 height 12
type input "Non-Inventory"
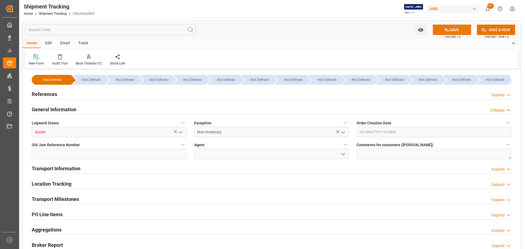
click at [449, 31] on button "SAVE" at bounding box center [452, 30] width 38 height 10
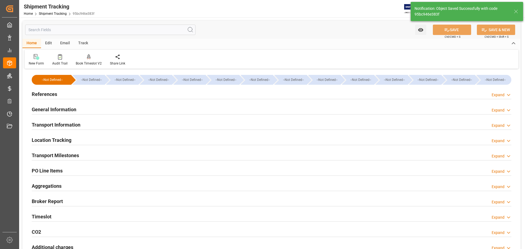
click at [80, 95] on div "References Expand" at bounding box center [271, 94] width 479 height 10
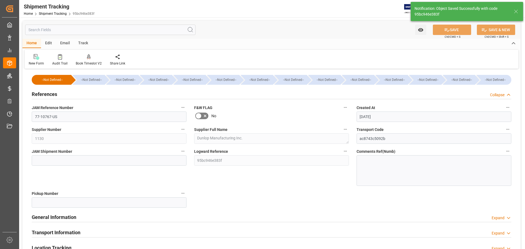
click at [80, 95] on div "References Collapse" at bounding box center [271, 94] width 479 height 10
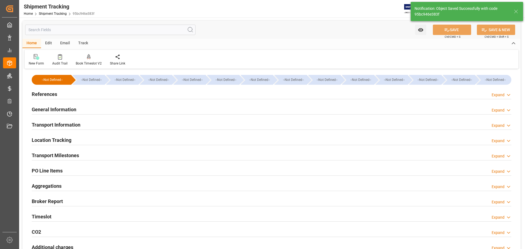
click at [80, 95] on div "References Expand" at bounding box center [271, 94] width 479 height 10
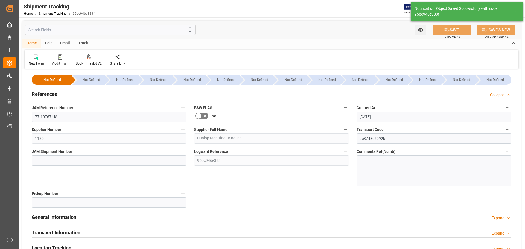
click at [80, 95] on div "References Collapse" at bounding box center [271, 94] width 479 height 10
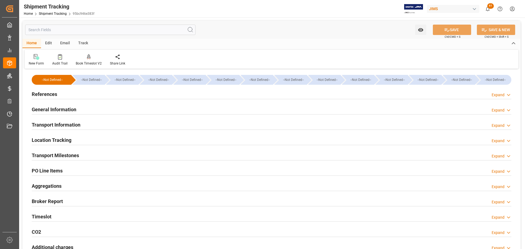
click at [78, 110] on div "General Information Expand" at bounding box center [271, 109] width 479 height 10
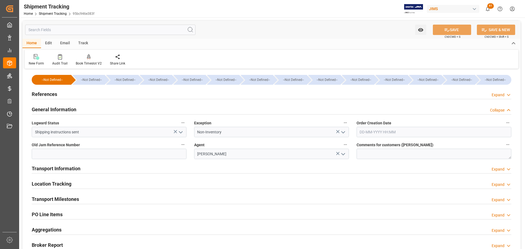
click at [78, 110] on div "General Information Collapse" at bounding box center [271, 109] width 479 height 10
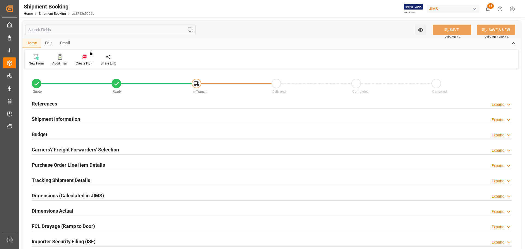
click at [138, 104] on div "References Expand" at bounding box center [271, 103] width 479 height 10
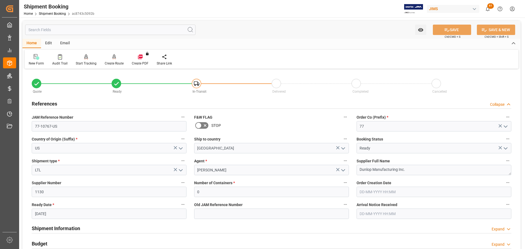
click at [138, 104] on div "References Collapse" at bounding box center [271, 103] width 479 height 10
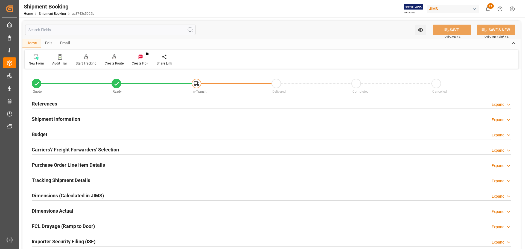
click at [60, 104] on div "References Expand" at bounding box center [271, 103] width 479 height 10
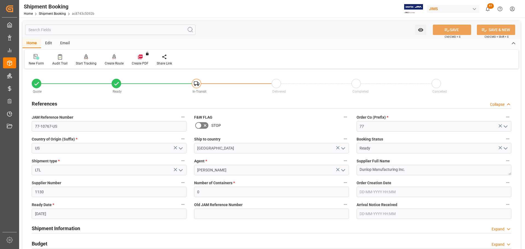
click at [56, 103] on h2 "References" at bounding box center [44, 103] width 25 height 7
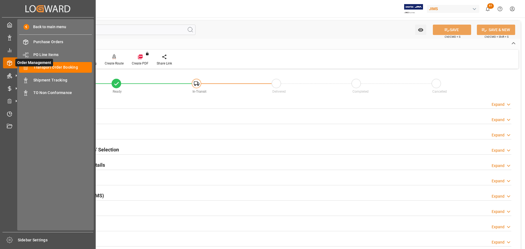
click at [15, 58] on icon at bounding box center [15, 62] width 11 height 11
click at [48, 67] on span "Transport Order Booking" at bounding box center [62, 68] width 59 height 6
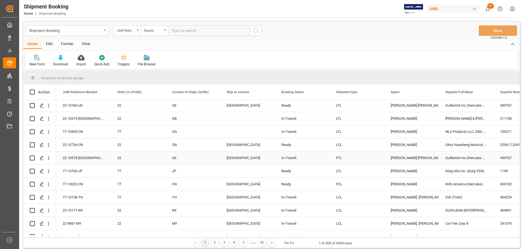
scroll to position [55, 0]
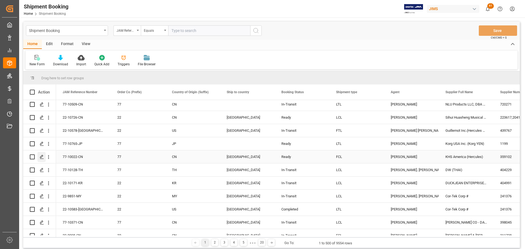
click at [41, 156] on icon "Press SPACE to select this row." at bounding box center [42, 157] width 4 height 4
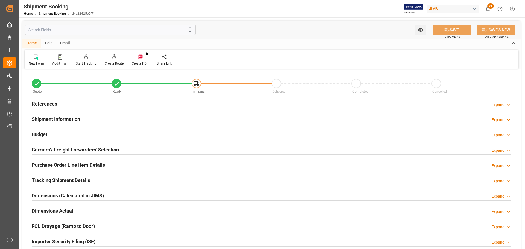
click at [80, 102] on div "References Expand" at bounding box center [271, 103] width 479 height 10
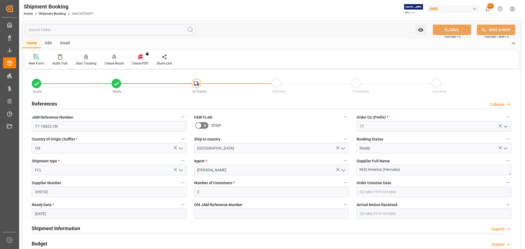
click at [80, 102] on div "References Collapse" at bounding box center [271, 103] width 479 height 10
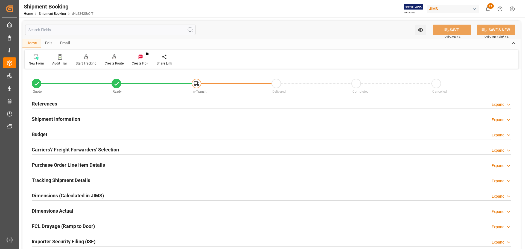
click at [80, 102] on div "References Expand" at bounding box center [271, 103] width 479 height 10
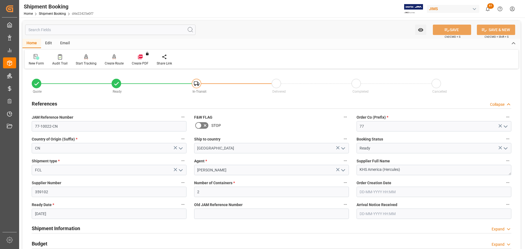
click at [80, 102] on div "References Collapse" at bounding box center [271, 103] width 479 height 10
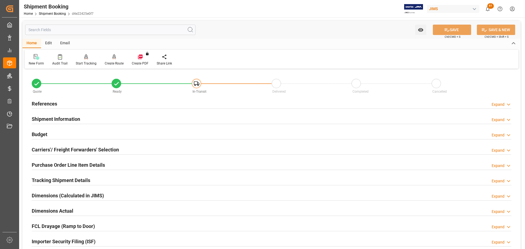
click at [75, 116] on h2 "Shipment Information" at bounding box center [56, 118] width 48 height 7
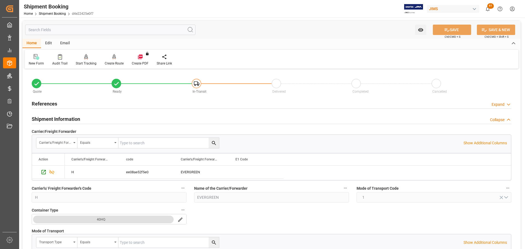
click at [75, 116] on h2 "Shipment Information" at bounding box center [56, 118] width 48 height 7
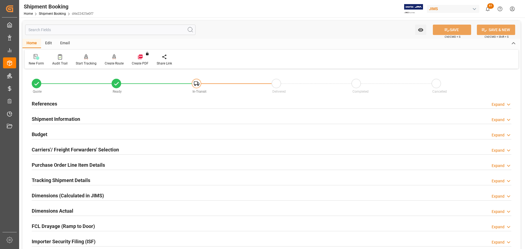
click at [75, 116] on h2 "Shipment Information" at bounding box center [56, 118] width 48 height 7
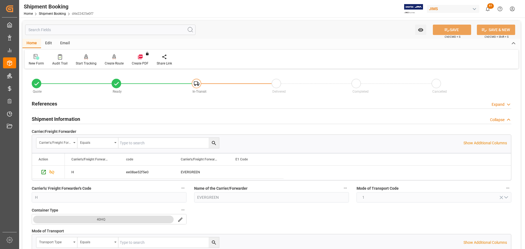
click at [76, 121] on h2 "Shipment Information" at bounding box center [56, 118] width 48 height 7
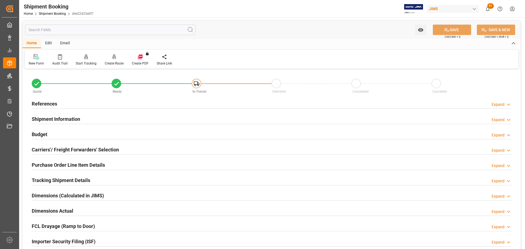
click at [74, 133] on div "Budget Expand" at bounding box center [271, 134] width 479 height 10
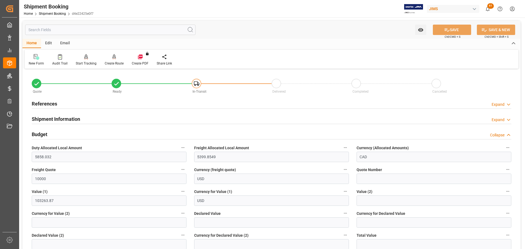
click at [74, 133] on div "Budget Collapse" at bounding box center [271, 134] width 479 height 10
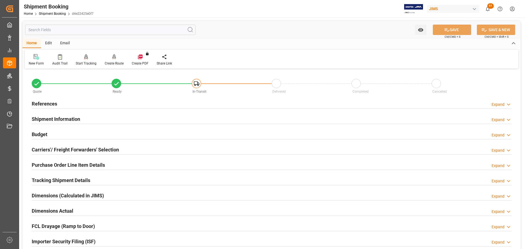
click at [74, 133] on div "Budget Expand" at bounding box center [271, 134] width 479 height 10
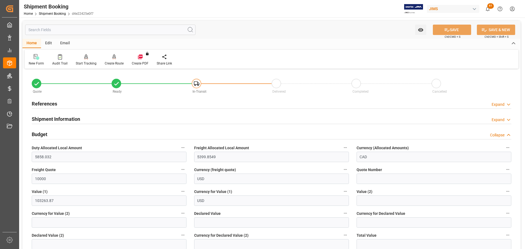
click at [74, 133] on div "Budget Collapse" at bounding box center [271, 134] width 479 height 10
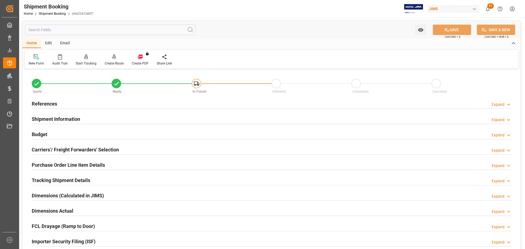
click at [73, 122] on h2 "Shipment Information" at bounding box center [56, 118] width 48 height 7
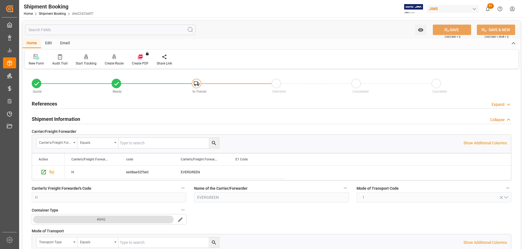
click at [77, 120] on h2 "Shipment Information" at bounding box center [56, 118] width 48 height 7
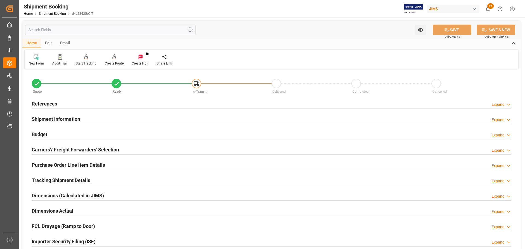
click at [70, 145] on div "Carriers'/ Freight Forwarders' Selection" at bounding box center [75, 149] width 87 height 10
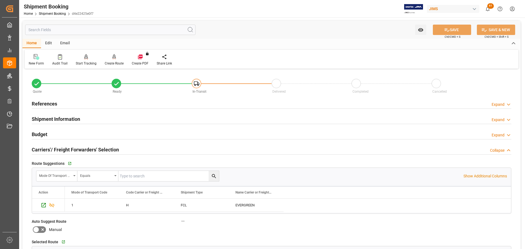
click at [70, 149] on h2 "Carriers'/ Freight Forwarders' Selection" at bounding box center [75, 149] width 87 height 7
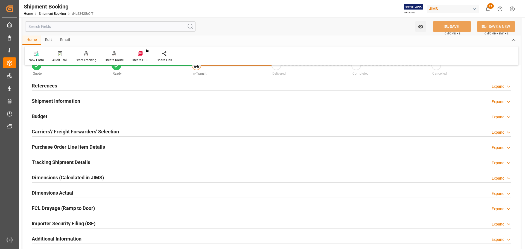
scroll to position [27, 0]
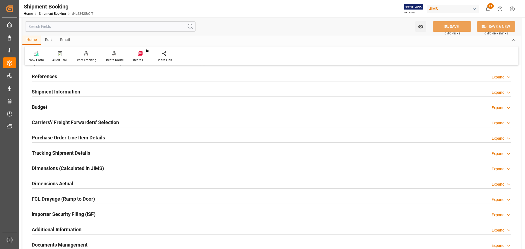
click at [71, 139] on h2 "Purchase Order Line Item Details" at bounding box center [68, 137] width 73 height 7
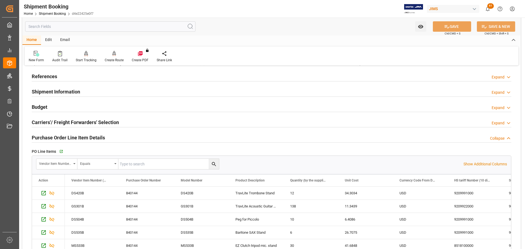
click at [75, 136] on h2 "Purchase Order Line Item Details" at bounding box center [68, 137] width 73 height 7
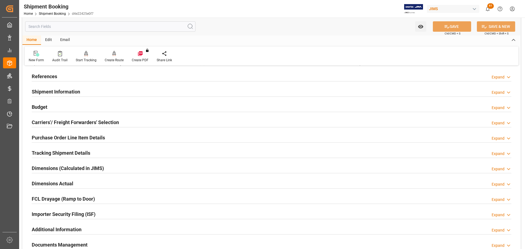
click at [74, 152] on h2 "Tracking Shipment Details" at bounding box center [61, 152] width 58 height 7
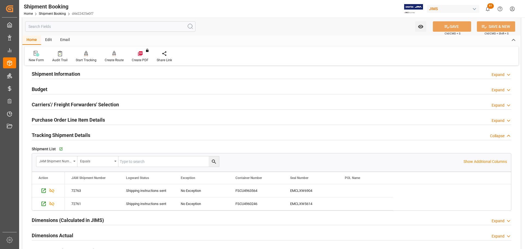
scroll to position [55, 0]
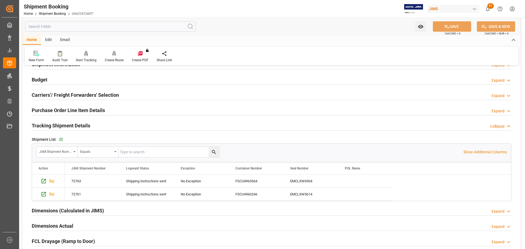
click at [71, 127] on h2 "Tracking Shipment Details" at bounding box center [61, 125] width 58 height 7
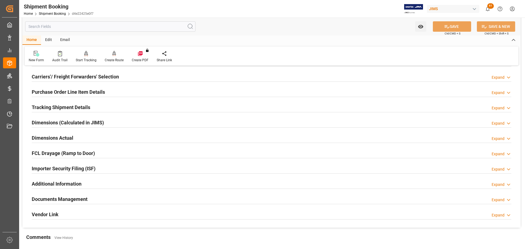
scroll to position [82, 0]
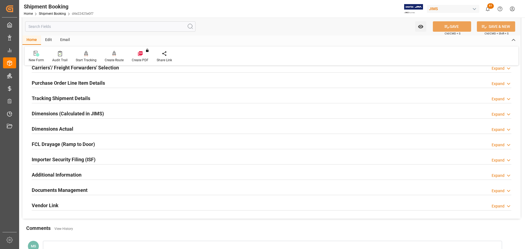
click at [71, 127] on h2 "Dimensions Actual" at bounding box center [53, 128] width 42 height 7
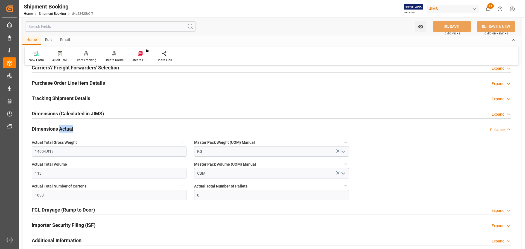
click at [71, 127] on h2 "Dimensions Actual" at bounding box center [53, 128] width 42 height 7
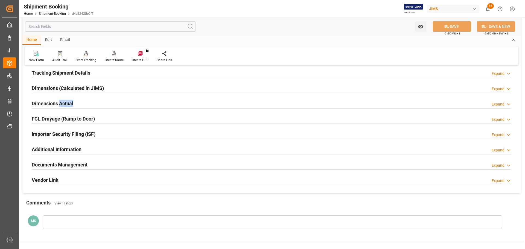
scroll to position [161, 0]
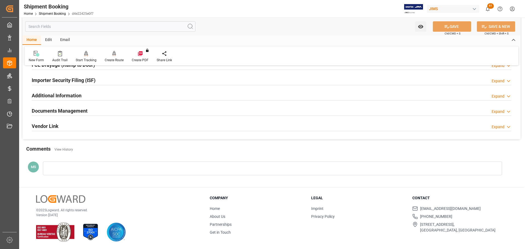
click at [78, 113] on h2 "Documents Management" at bounding box center [60, 110] width 56 height 7
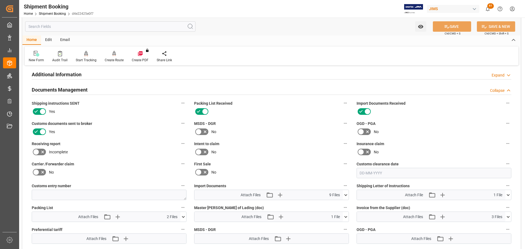
scroll to position [216, 0]
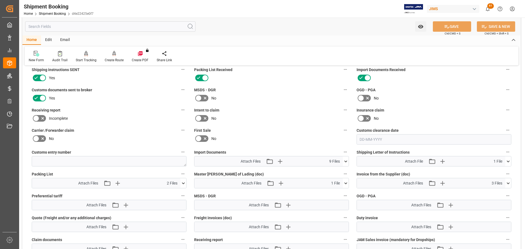
click at [180, 183] on div "Attach Files Attach existing file Upload new file 2 Files" at bounding box center [106, 183] width 148 height 10
click at [181, 183] on icon at bounding box center [183, 183] width 6 height 6
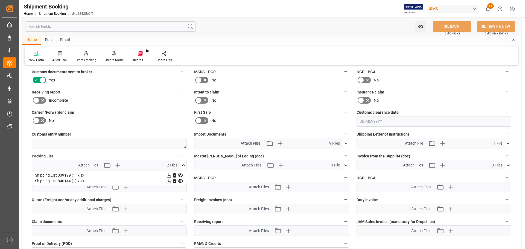
scroll to position [243, 0]
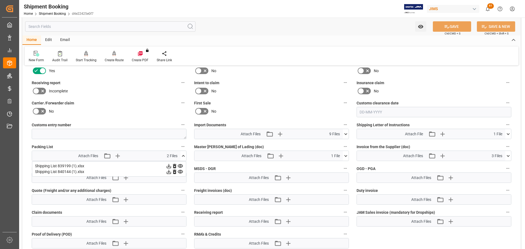
click at [174, 165] on icon at bounding box center [175, 166] width 6 height 6
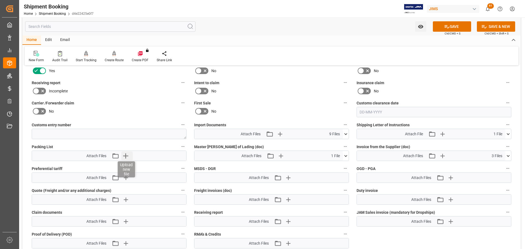
click at [130, 156] on icon "button" at bounding box center [125, 155] width 9 height 9
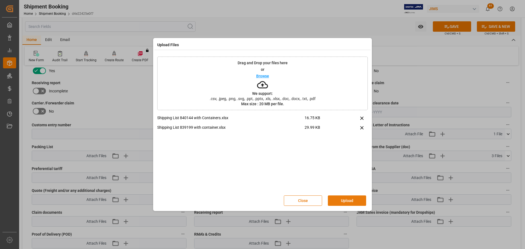
click at [336, 202] on button "Upload" at bounding box center [347, 200] width 38 height 10
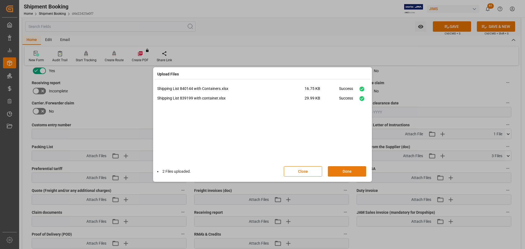
click at [343, 174] on button "Done" at bounding box center [347, 171] width 38 height 10
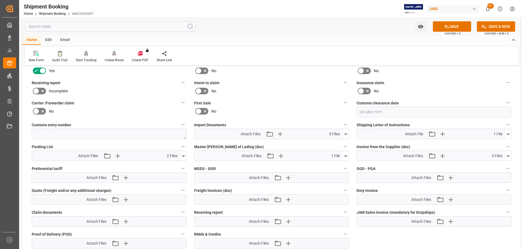
click at [348, 134] on icon at bounding box center [346, 134] width 6 height 6
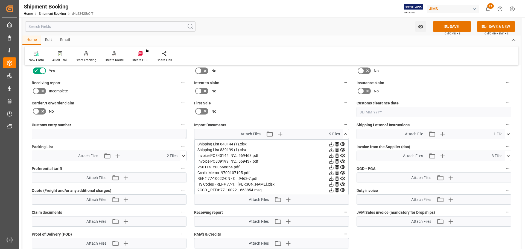
click at [338, 144] on icon at bounding box center [336, 144] width 3 height 4
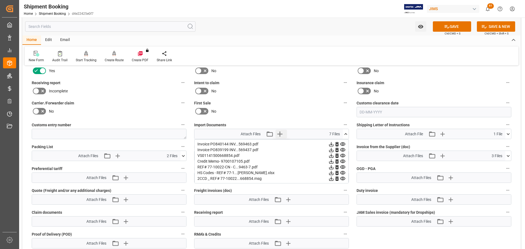
click at [279, 136] on icon "button" at bounding box center [279, 134] width 9 height 9
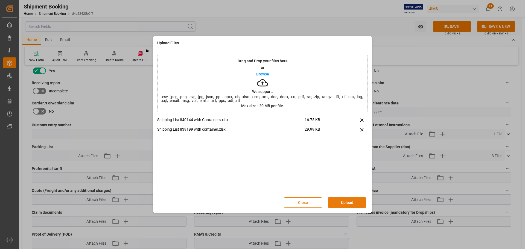
click at [356, 205] on button "Upload" at bounding box center [347, 202] width 38 height 10
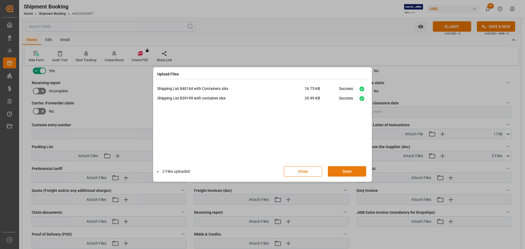
click at [348, 172] on button "Done" at bounding box center [347, 171] width 38 height 10
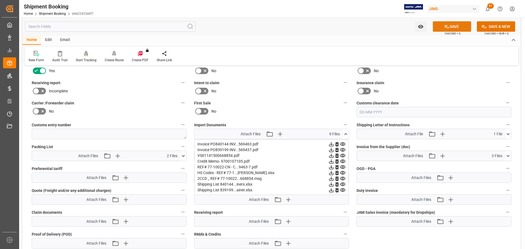
click at [448, 27] on icon at bounding box center [446, 26] width 5 height 3
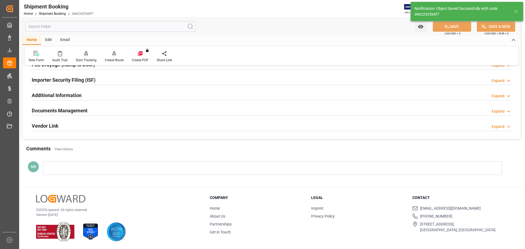
scroll to position [161, 0]
click at [80, 113] on h2 "Documents Management" at bounding box center [60, 110] width 56 height 7
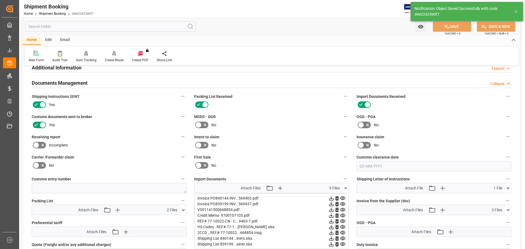
scroll to position [189, 0]
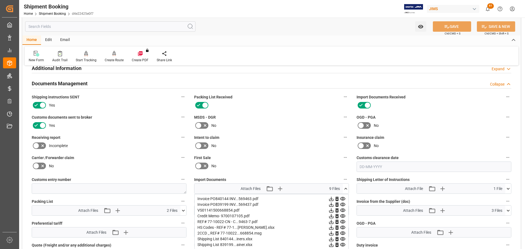
click at [97, 83] on div "Documents Management Collapse" at bounding box center [271, 83] width 479 height 10
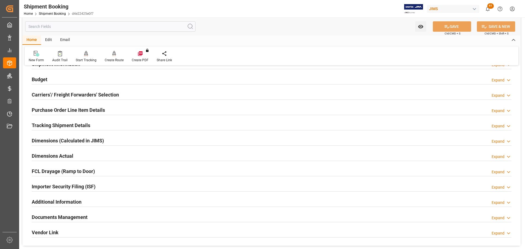
scroll to position [52, 0]
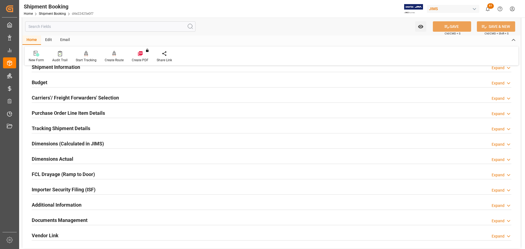
click at [84, 129] on h2 "Tracking Shipment Details" at bounding box center [61, 128] width 58 height 7
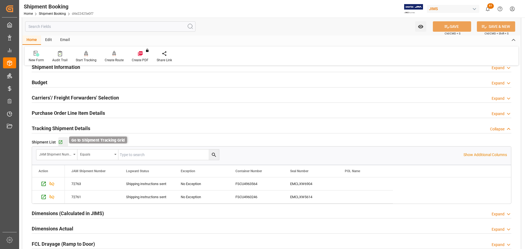
click at [61, 142] on icon "button" at bounding box center [60, 142] width 5 height 5
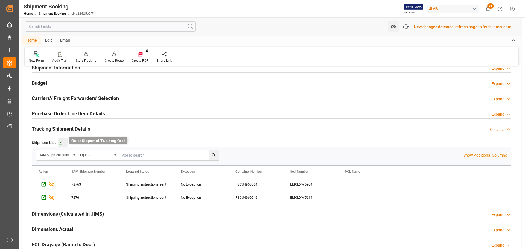
scroll to position [52, 0]
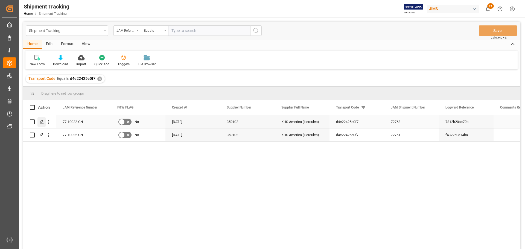
click at [39, 123] on div "Press SPACE to select this row." at bounding box center [41, 122] width 8 height 10
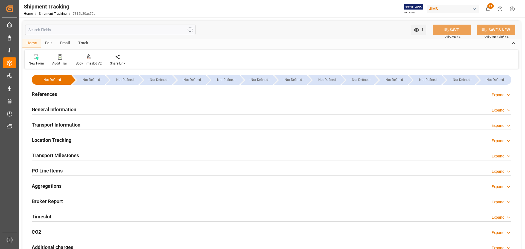
click at [104, 92] on div "References Expand" at bounding box center [271, 94] width 479 height 10
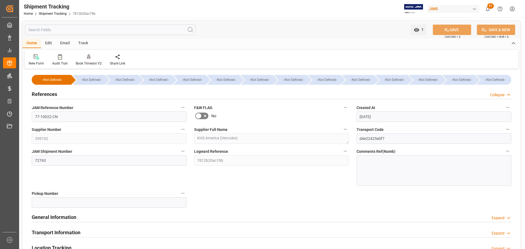
click at [104, 92] on div "References Collapse" at bounding box center [271, 94] width 479 height 10
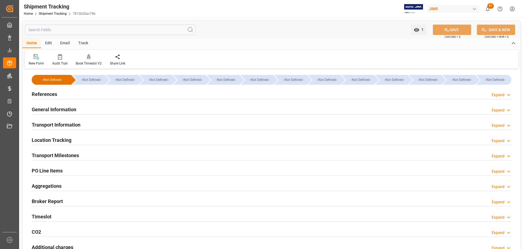
click at [100, 111] on div "General Information Expand" at bounding box center [271, 109] width 479 height 10
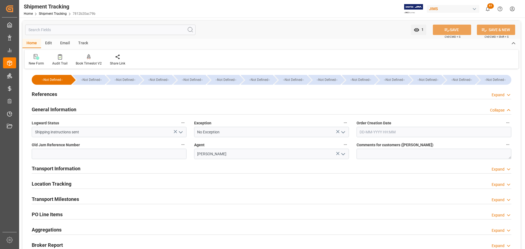
click at [100, 111] on div "General Information Collapse" at bounding box center [271, 109] width 479 height 10
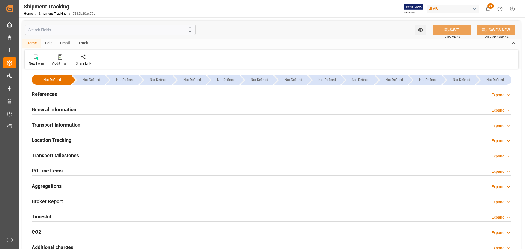
type input "56996.65"
click at [112, 110] on div "General Information Expand" at bounding box center [271, 109] width 479 height 10
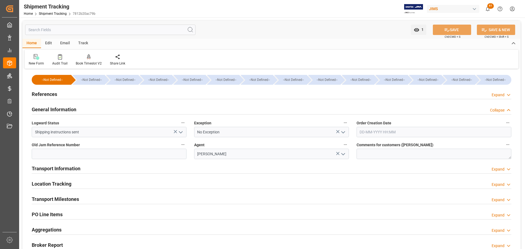
click at [112, 110] on div "General Information Collapse" at bounding box center [271, 109] width 479 height 10
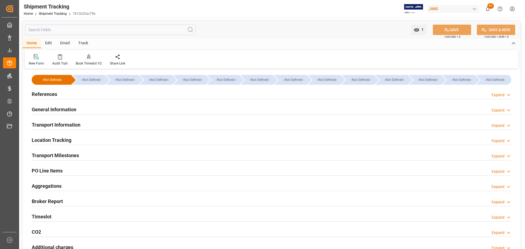
click at [107, 125] on div "Transport Information Expand" at bounding box center [271, 124] width 479 height 10
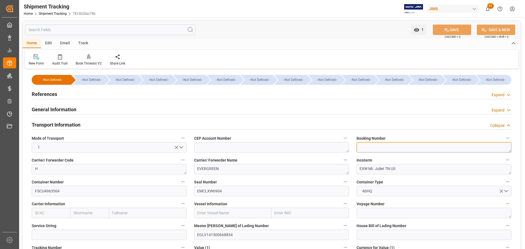
click at [410, 146] on textarea at bounding box center [433, 147] width 155 height 10
paste textarea "141500668854"
type textarea "141500668854"
click at [453, 33] on button "SAVE" at bounding box center [452, 30] width 38 height 10
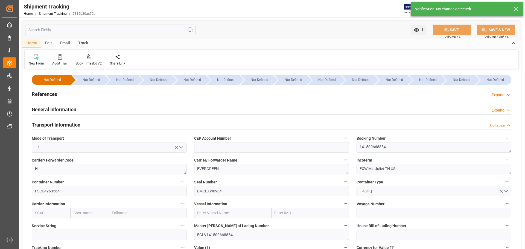
click at [407, 142] on label "Booking Number" at bounding box center [433, 138] width 155 height 8
click at [504, 142] on button "Booking Number" at bounding box center [507, 137] width 7 height 7
click at [405, 146] on div at bounding box center [262, 124] width 525 height 249
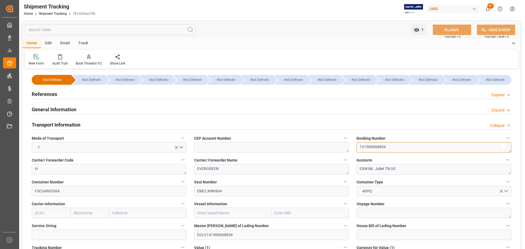
drag, startPoint x: 408, startPoint y: 148, endPoint x: 330, endPoint y: 150, distance: 77.6
paste textarea "141500668854"
type textarea "141500668854"
click at [455, 28] on button "SAVE" at bounding box center [452, 30] width 38 height 10
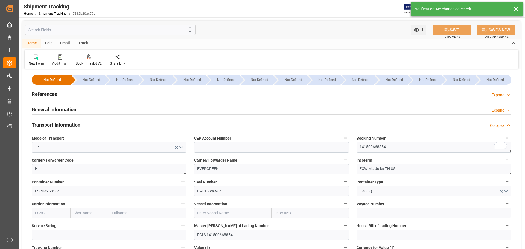
click at [412, 153] on div "Booking Number 141500668854" at bounding box center [434, 144] width 162 height 22
click at [402, 151] on textarea "141500668854" at bounding box center [433, 147] width 155 height 10
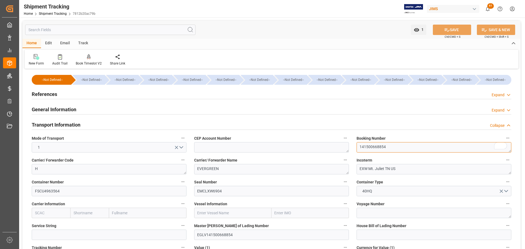
click at [361, 148] on textarea "141500668854" at bounding box center [433, 147] width 155 height 10
click at [360, 148] on textarea "141500668854" at bounding box center [433, 147] width 155 height 10
click at [408, 147] on textarea "141500668854" at bounding box center [433, 147] width 155 height 10
drag, startPoint x: 405, startPoint y: 147, endPoint x: 327, endPoint y: 147, distance: 77.6
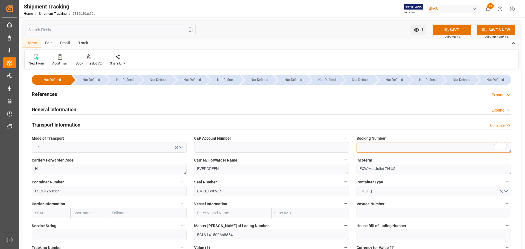
paste textarea "141500668854"
type textarea "141500668854"
click at [448, 28] on icon at bounding box center [447, 30] width 6 height 6
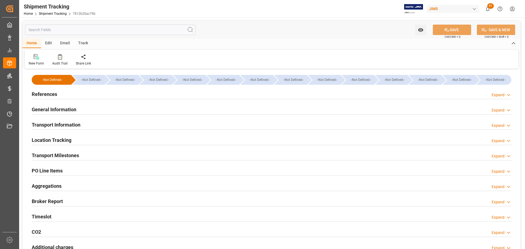
type input "56996.65"
click at [111, 154] on div "Transport Milestones Expand" at bounding box center [271, 155] width 479 height 10
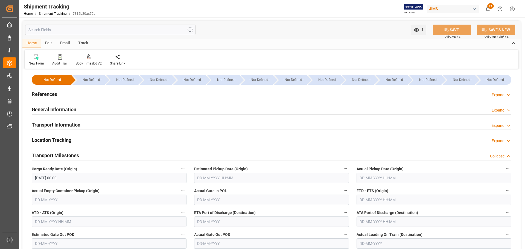
click at [111, 154] on div "Transport Milestones Collapse" at bounding box center [271, 155] width 479 height 10
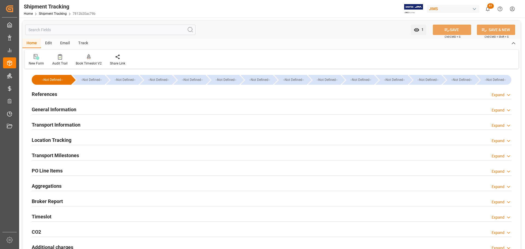
click at [109, 124] on div "Transport Information Expand" at bounding box center [271, 124] width 479 height 10
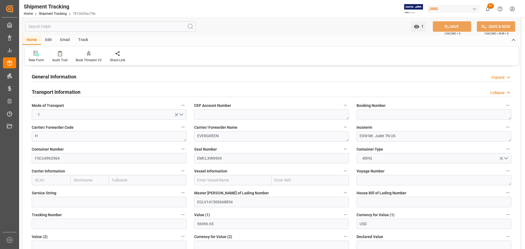
scroll to position [27, 0]
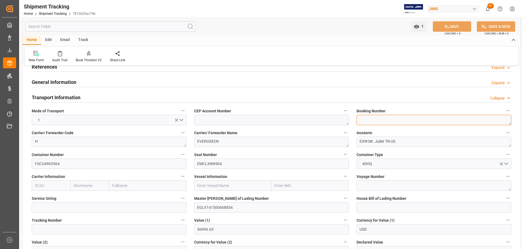
click at [385, 121] on textarea at bounding box center [433, 120] width 155 height 10
paste textarea "141500668854"
type textarea "141500668854"
click at [444, 26] on icon at bounding box center [446, 26] width 5 height 3
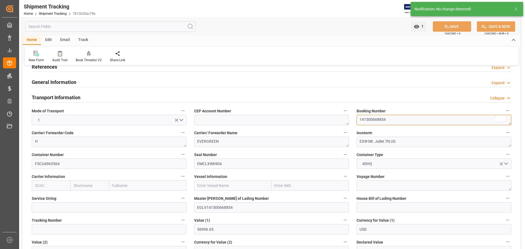
click at [387, 123] on textarea "141500668854" at bounding box center [433, 120] width 155 height 10
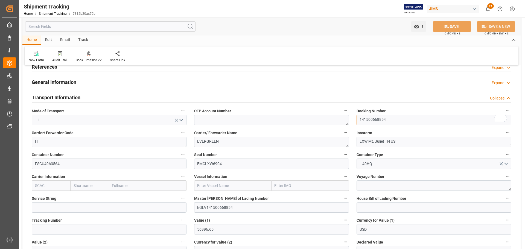
drag, startPoint x: 401, startPoint y: 122, endPoint x: 318, endPoint y: 123, distance: 83.4
click at [318, 123] on div "--Not Defined-- --Not Defined-- --Not Defined-- --Not Defined-- --Not Defined--…" at bounding box center [271, 247] width 498 height 409
paste textarea "141500668854"
type textarea "141500668854"
click at [446, 28] on icon at bounding box center [447, 27] width 6 height 6
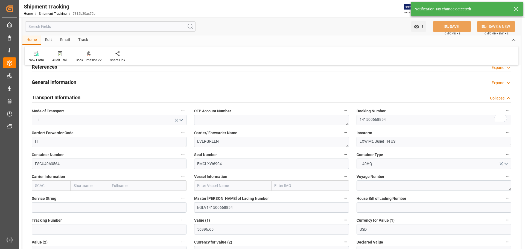
click at [107, 94] on div "Transport Information Collapse" at bounding box center [271, 97] width 479 height 10
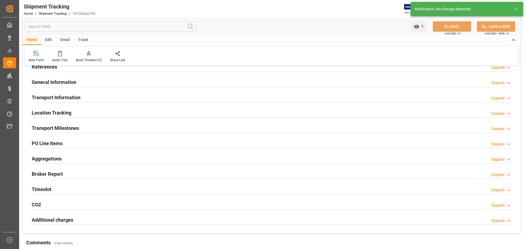
click at [90, 127] on div "Transport Milestones Expand" at bounding box center [271, 127] width 479 height 10
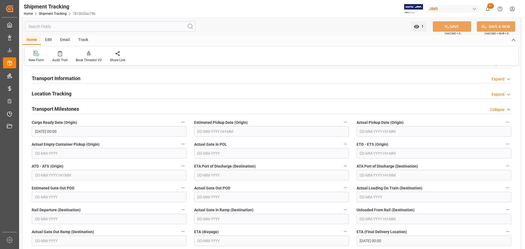
scroll to position [55, 0]
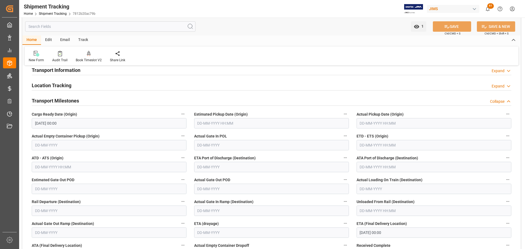
click at [49, 146] on input "text" at bounding box center [109, 145] width 155 height 10
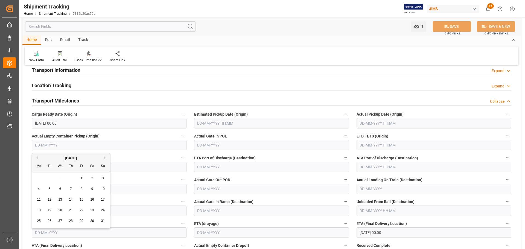
click at [37, 158] on button "Previous Month" at bounding box center [36, 157] width 3 height 3
click at [101, 199] on span "20" at bounding box center [103, 200] width 4 height 4
type input "[DATE]"
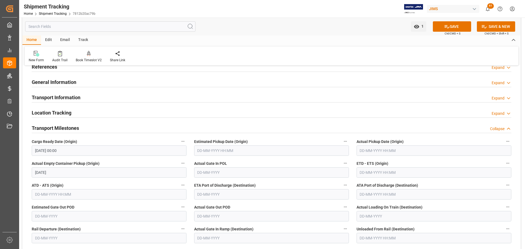
scroll to position [0, 0]
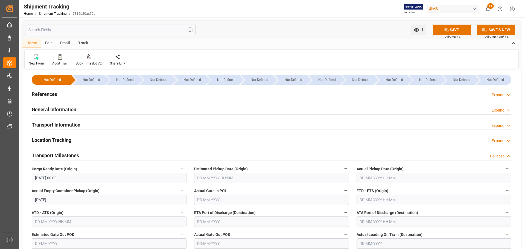
click at [150, 151] on div "Transport Milestones Collapse" at bounding box center [271, 155] width 479 height 10
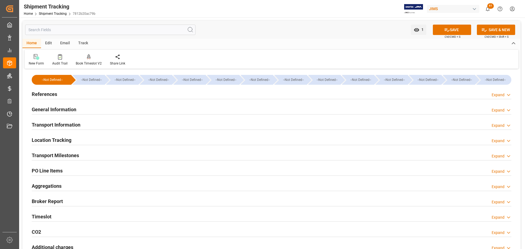
click at [216, 108] on div "General Information Expand" at bounding box center [271, 109] width 479 height 10
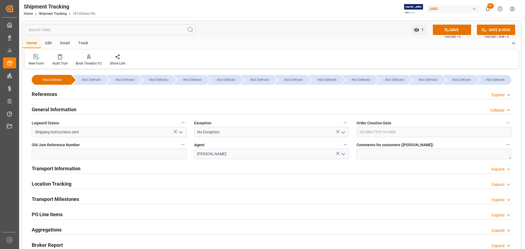
click at [216, 108] on div "General Information Collapse" at bounding box center [271, 109] width 479 height 10
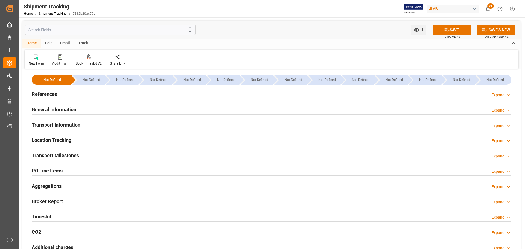
click at [216, 121] on div "Transport Information Expand" at bounding box center [271, 124] width 479 height 10
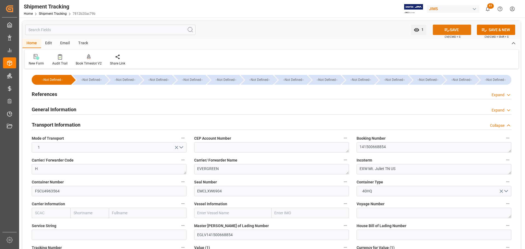
click at [458, 30] on button "SAVE" at bounding box center [452, 30] width 38 height 10
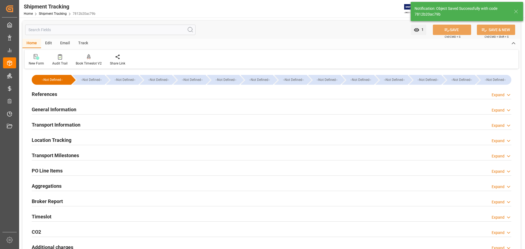
click at [76, 154] on h2 "Transport Milestones" at bounding box center [55, 155] width 47 height 7
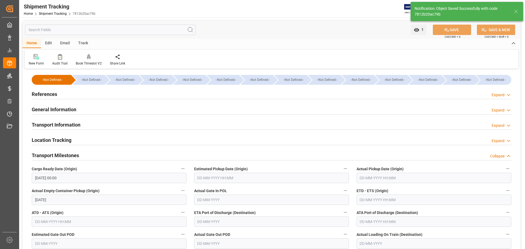
click at [76, 154] on h2 "Transport Milestones" at bounding box center [55, 155] width 47 height 7
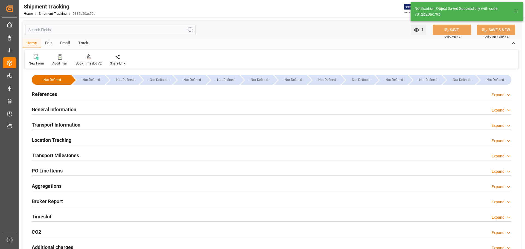
click at [77, 109] on div "General Information Expand" at bounding box center [271, 109] width 479 height 10
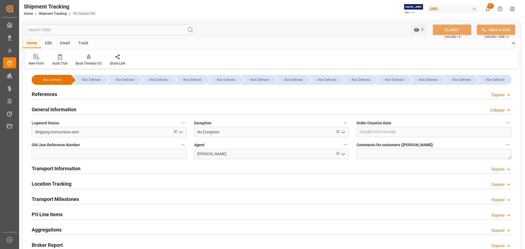
click at [77, 109] on div "General Information Collapse" at bounding box center [271, 109] width 479 height 10
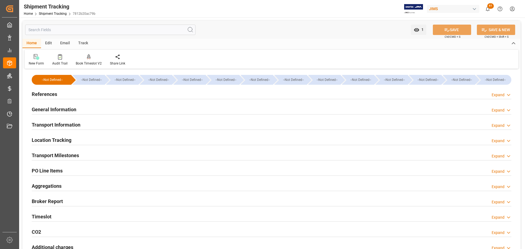
click at [75, 122] on h2 "Transport Information" at bounding box center [56, 124] width 49 height 7
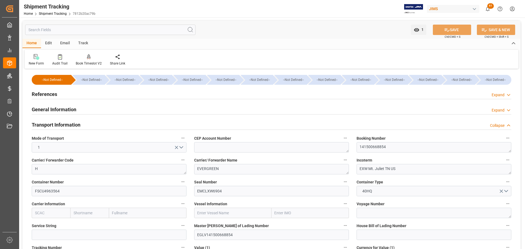
click at [75, 122] on h2 "Transport Information" at bounding box center [56, 124] width 49 height 7
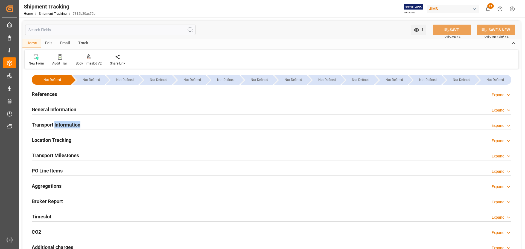
click at [75, 122] on h2 "Transport Information" at bounding box center [56, 124] width 49 height 7
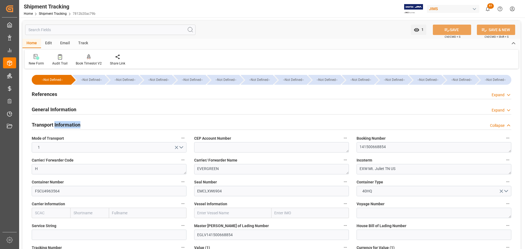
click at [92, 123] on div "Transport Information Collapse" at bounding box center [271, 124] width 479 height 10
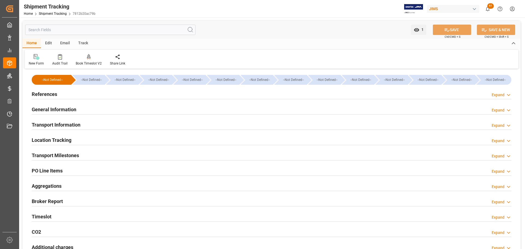
click at [92, 123] on div "Transport Information Expand" at bounding box center [271, 124] width 479 height 10
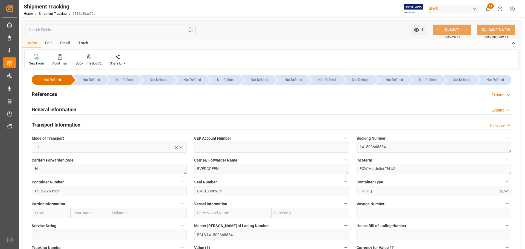
click at [92, 123] on div "Transport Information Collapse" at bounding box center [271, 124] width 479 height 10
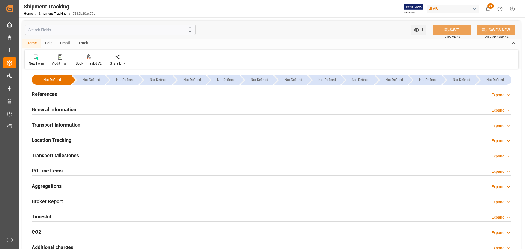
click at [87, 151] on div "Transport Milestones Expand" at bounding box center [271, 155] width 479 height 10
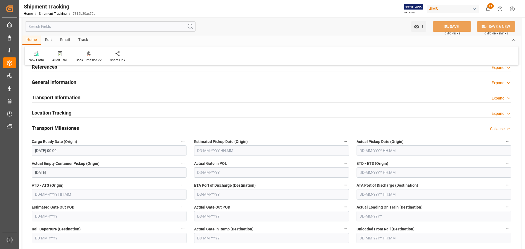
scroll to position [55, 0]
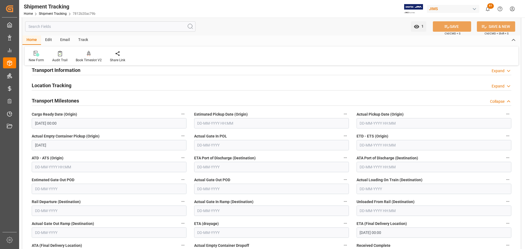
click at [91, 100] on div "Transport Milestones Collapse" at bounding box center [271, 100] width 479 height 10
